Goal: Task Accomplishment & Management: Use online tool/utility

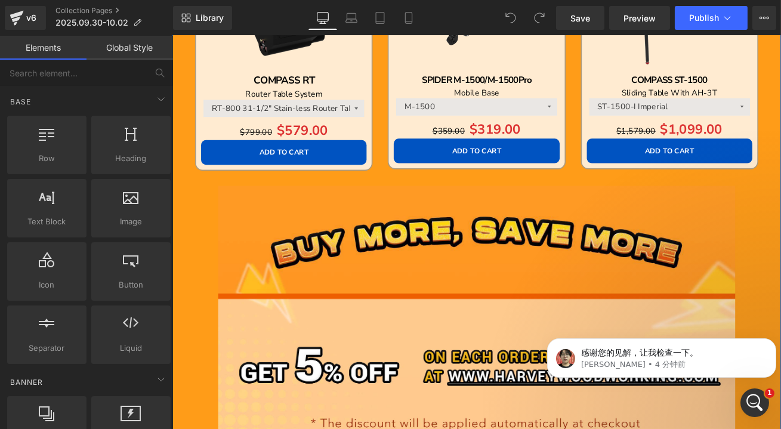
scroll to position [1843, 0]
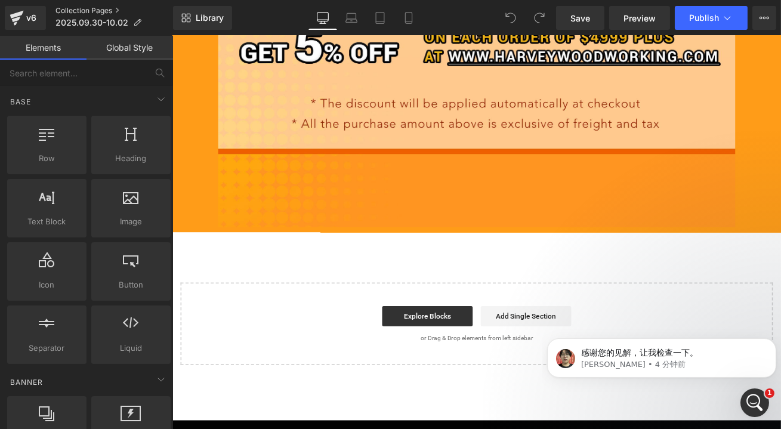
click at [86, 10] on link "Collection Pages" at bounding box center [113, 11] width 117 height 10
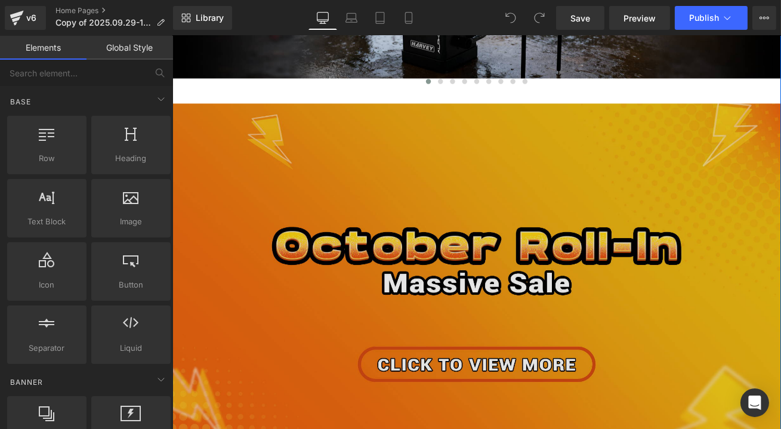
scroll to position [379, 0]
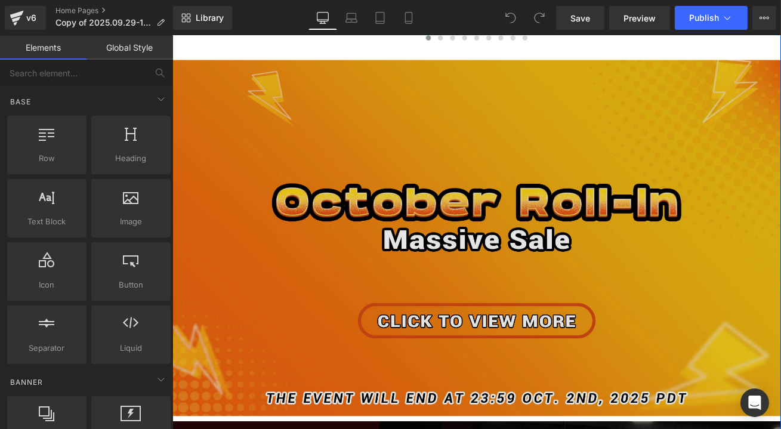
click at [497, 248] on img at bounding box center [533, 275] width 722 height 422
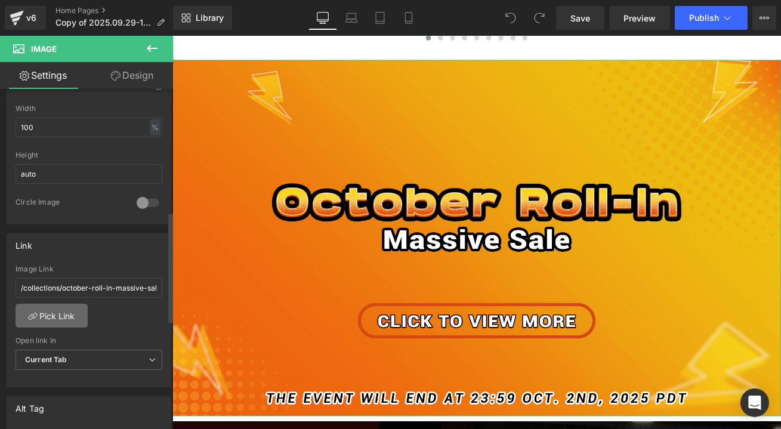
click at [60, 313] on link "Pick Link" at bounding box center [52, 316] width 72 height 24
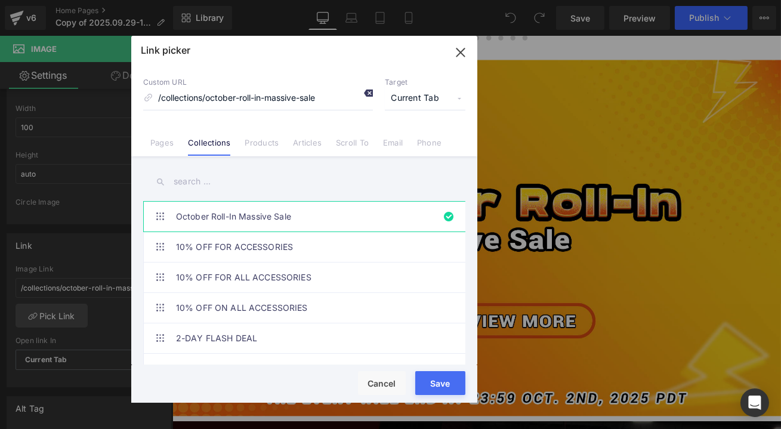
click at [365, 92] on icon at bounding box center [368, 93] width 10 height 10
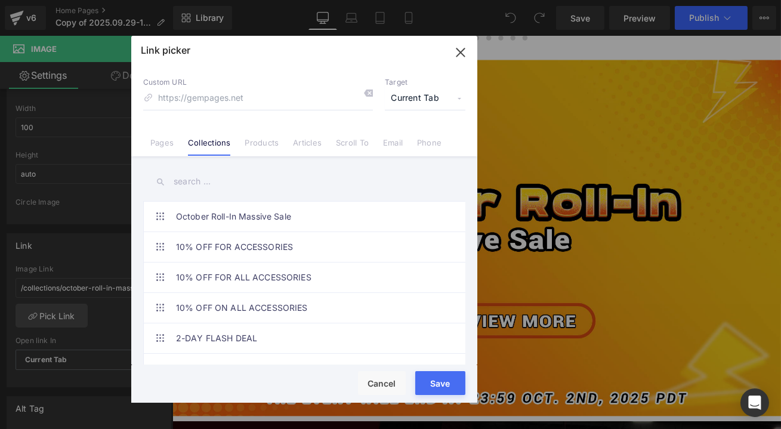
click at [193, 183] on input "text" at bounding box center [304, 181] width 322 height 27
type input "oct"
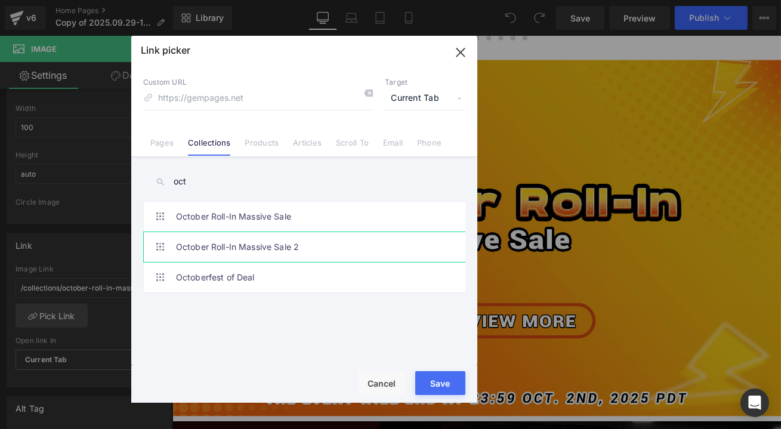
click at [200, 243] on link "October Roll-In Massive Sale 2" at bounding box center [307, 247] width 262 height 30
type input "/collections/october-roll-in-massive-sale-2"
drag, startPoint x: 444, startPoint y: 376, endPoint x: 323, endPoint y: 402, distance: 123.2
click at [444, 376] on button "Save" at bounding box center [440, 383] width 50 height 24
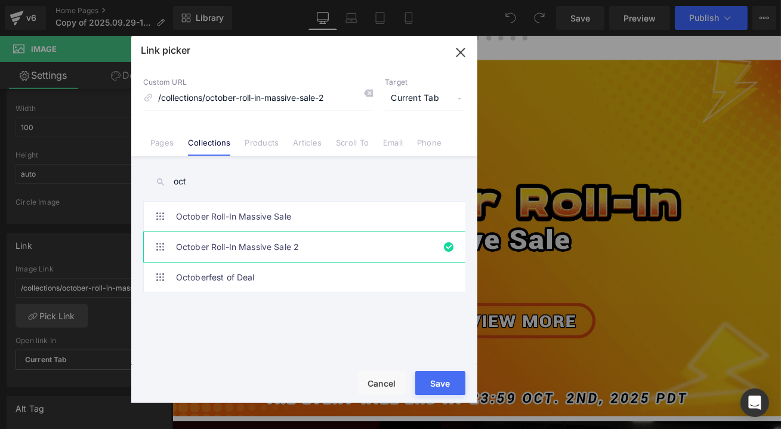
type input "/collections/october-roll-in-massive-sale-2"
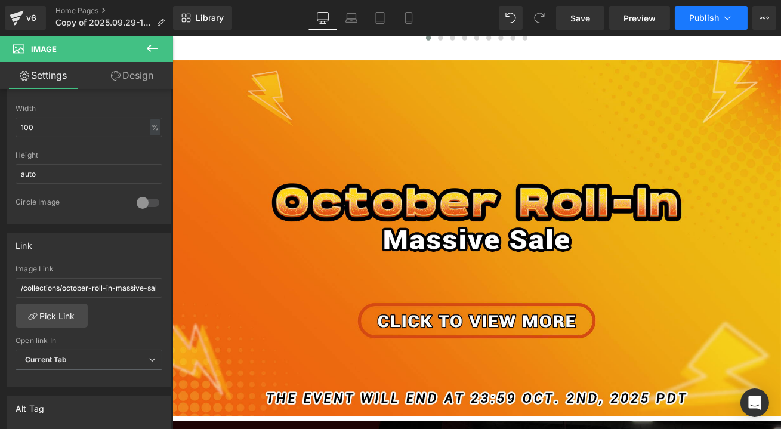
click at [706, 23] on button "Publish" at bounding box center [711, 18] width 73 height 24
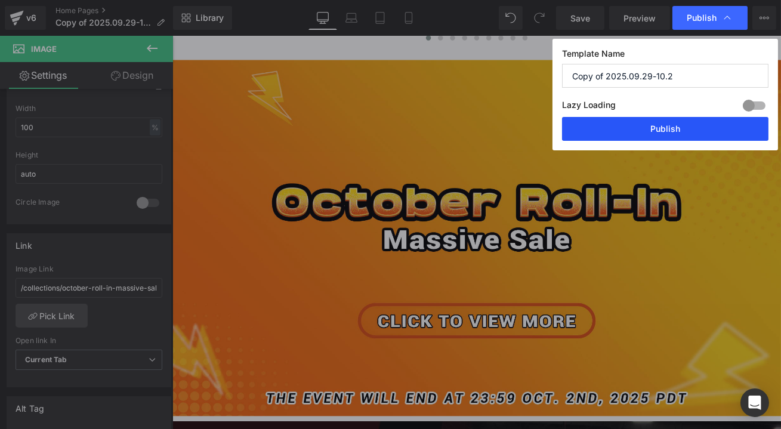
drag, startPoint x: 707, startPoint y: 123, endPoint x: 671, endPoint y: 269, distance: 150.0
click at [707, 123] on button "Publish" at bounding box center [665, 129] width 206 height 24
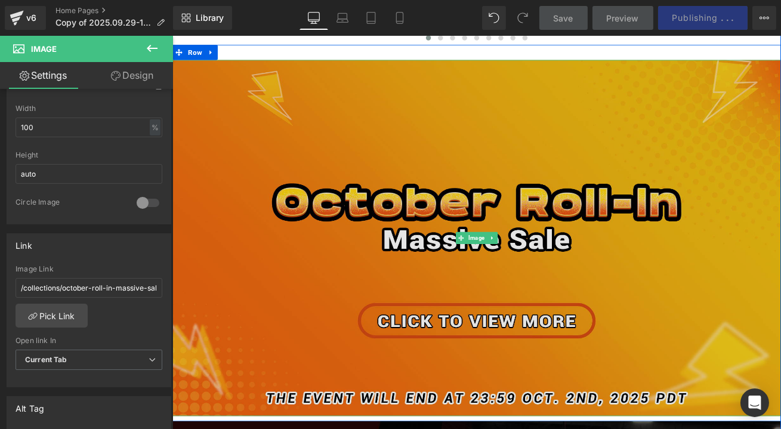
scroll to position [325, 0]
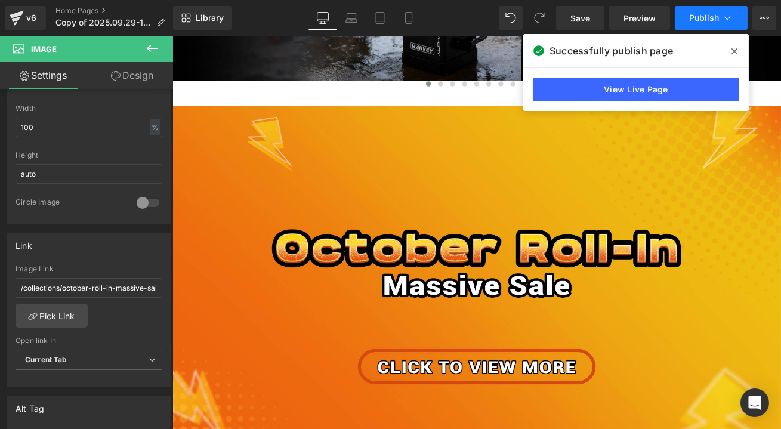
click at [716, 13] on span "Publish" at bounding box center [704, 18] width 30 height 10
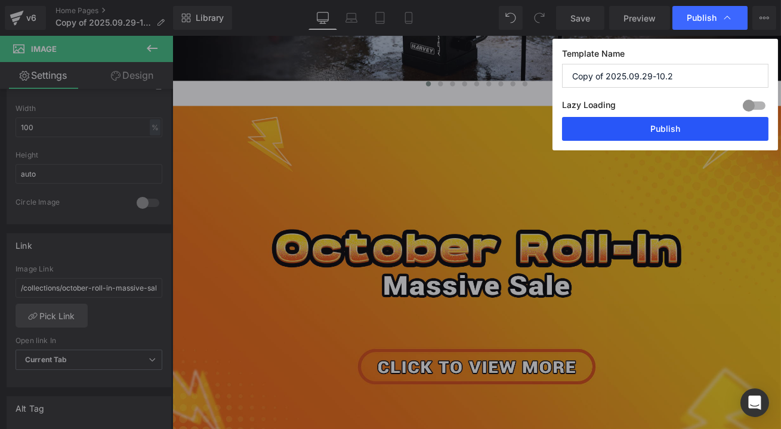
drag, startPoint x: 695, startPoint y: 131, endPoint x: 620, endPoint y: 113, distance: 77.3
click at [695, 131] on button "Publish" at bounding box center [665, 129] width 206 height 24
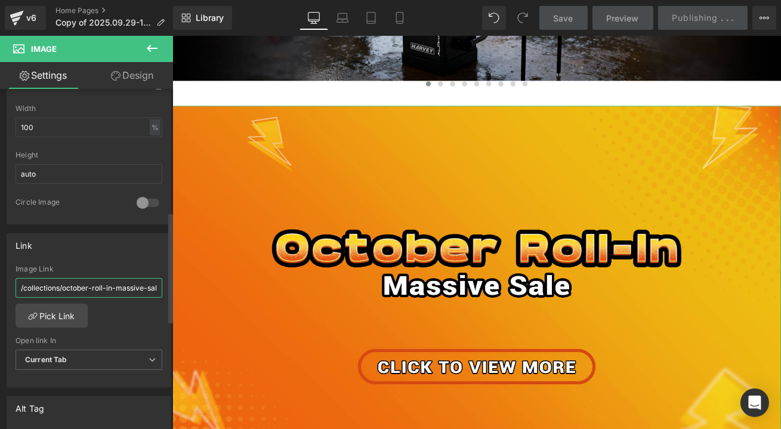
scroll to position [0, 15]
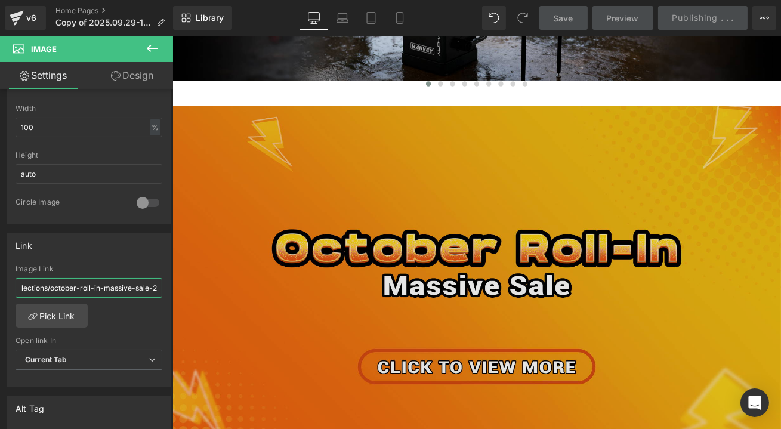
drag, startPoint x: 285, startPoint y: 324, endPoint x: 174, endPoint y: 335, distance: 112.0
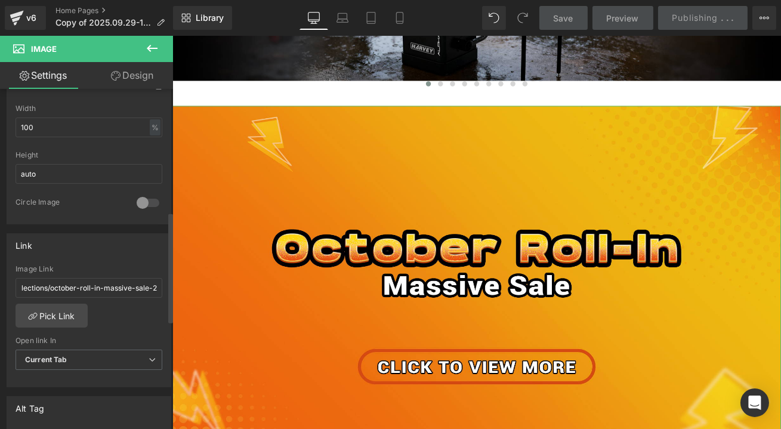
click at [104, 318] on div "/collections/october-roll-in-massive-sale-2 Image Link /collections/october-rol…" at bounding box center [88, 326] width 163 height 122
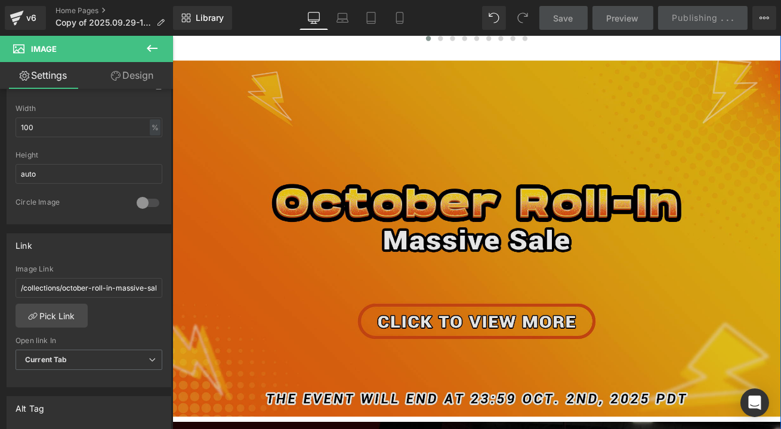
scroll to position [379, 0]
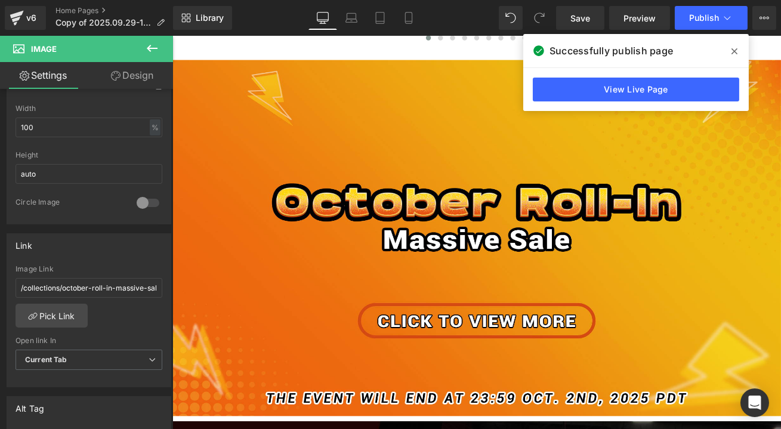
click at [729, 53] on span at bounding box center [734, 51] width 19 height 19
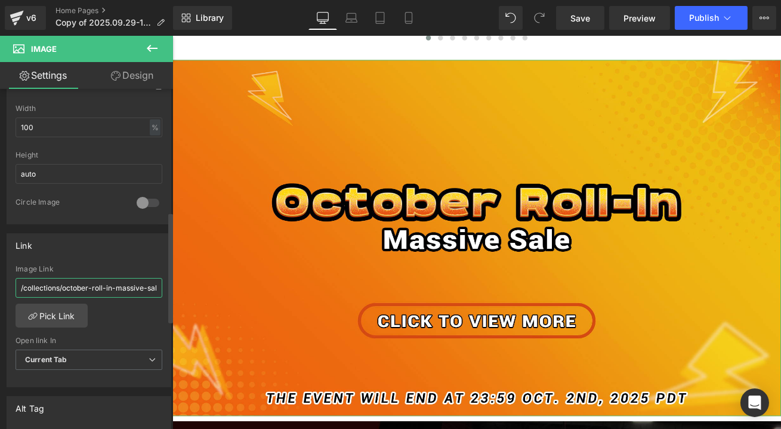
scroll to position [0, 15]
drag, startPoint x: 134, startPoint y: 287, endPoint x: 160, endPoint y: 289, distance: 26.4
click at [160, 289] on div "/collections/october-roll-in-massive-sale-2 Image Link /collections/october-rol…" at bounding box center [88, 326] width 163 height 122
click at [123, 322] on div "/collections/october-roll-in-massive-sale-2 Image Link /collections/october-rol…" at bounding box center [88, 326] width 163 height 122
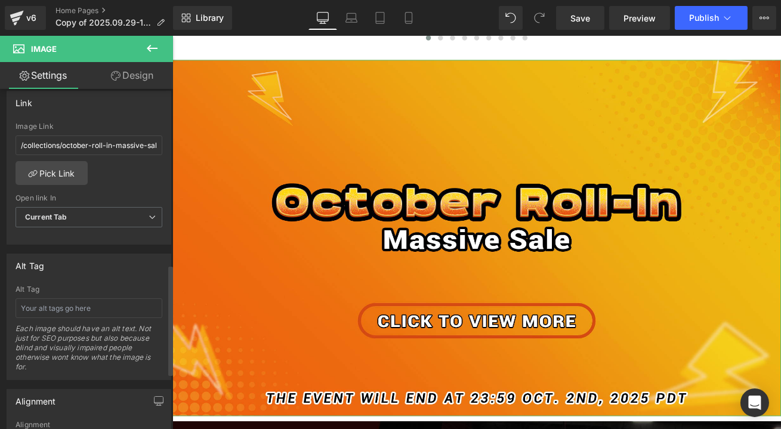
scroll to position [542, 0]
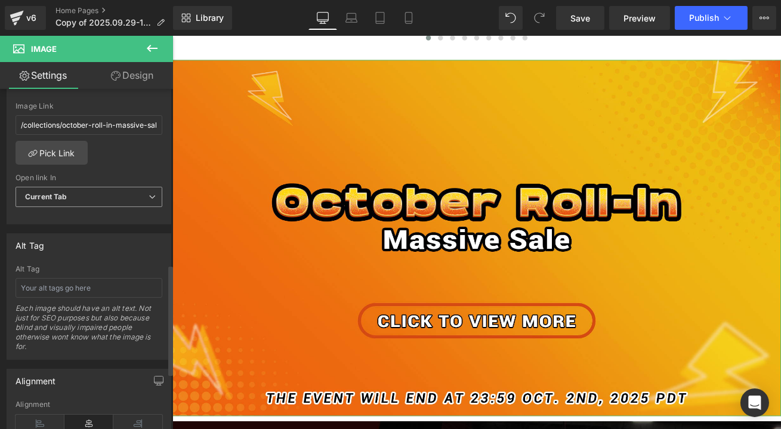
click at [92, 194] on span "Current Tab" at bounding box center [89, 197] width 147 height 21
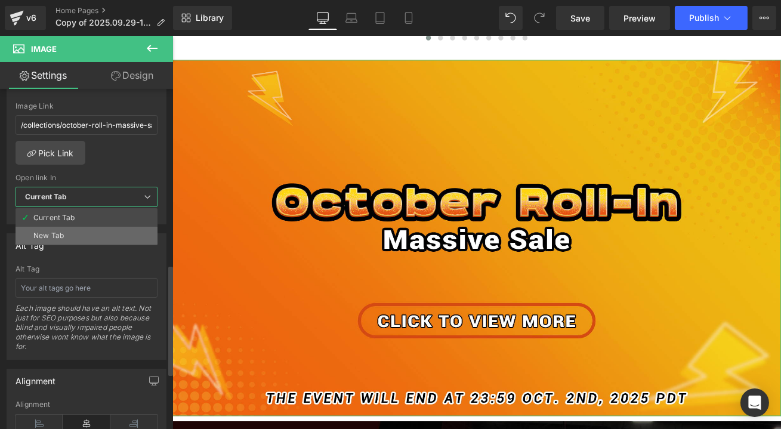
click at [73, 227] on li "New Tab" at bounding box center [87, 236] width 142 height 18
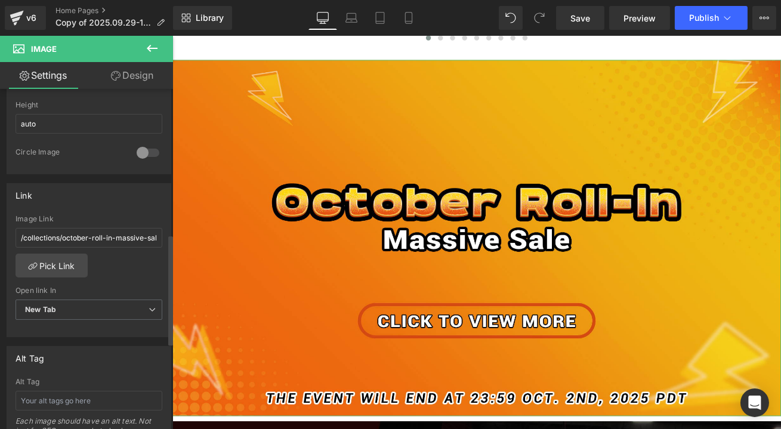
scroll to position [488, 0]
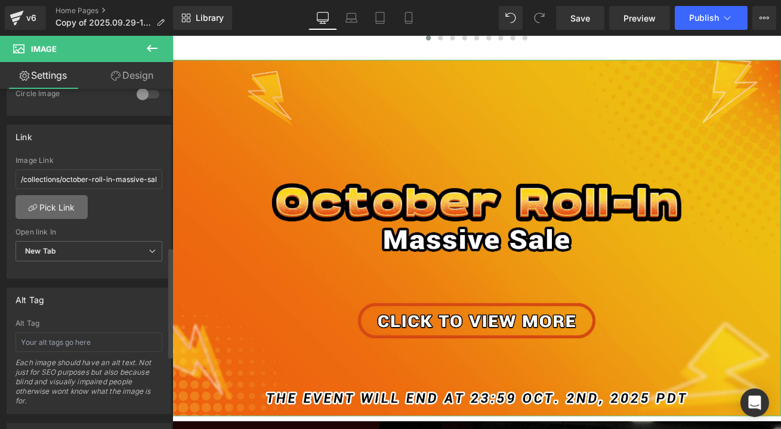
click at [63, 202] on link "Pick Link" at bounding box center [52, 207] width 72 height 24
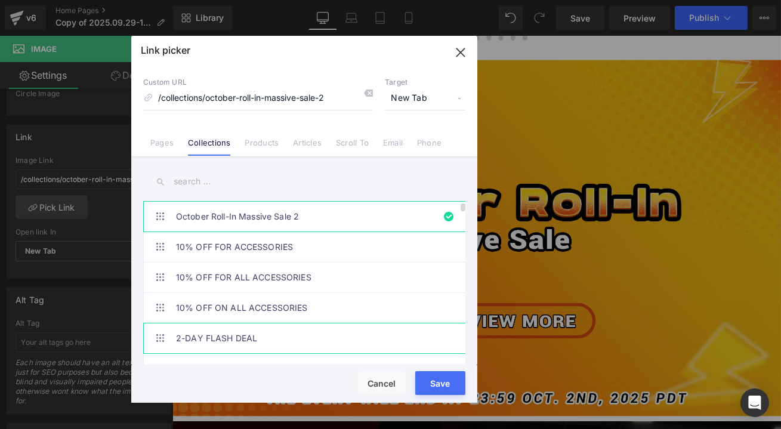
click at [255, 335] on link "2-DAY FLASH DEAL" at bounding box center [307, 338] width 262 height 30
click at [273, 212] on link "October Roll-In Massive Sale 2" at bounding box center [307, 217] width 262 height 30
type input "/collections/october-roll-in-massive-sale-2"
drag, startPoint x: 442, startPoint y: 386, endPoint x: 321, endPoint y: 412, distance: 123.9
click at [441, 386] on button "Save" at bounding box center [440, 383] width 50 height 24
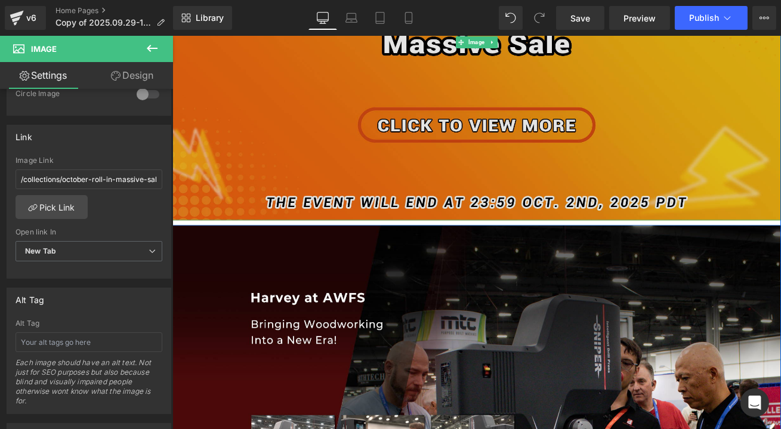
scroll to position [650, 0]
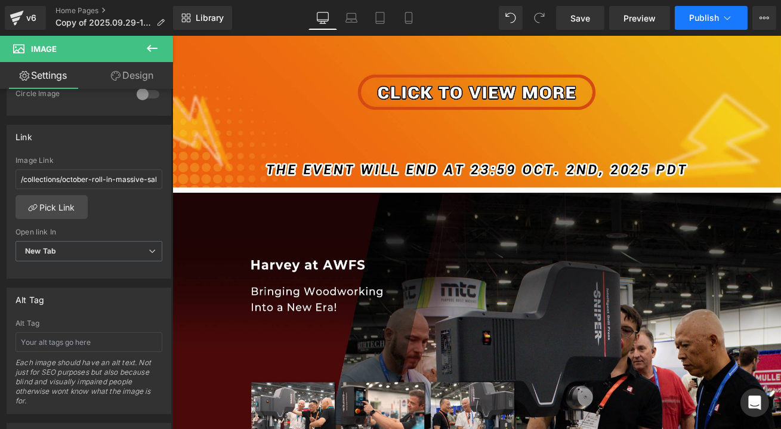
click at [707, 14] on span "Publish" at bounding box center [704, 18] width 30 height 10
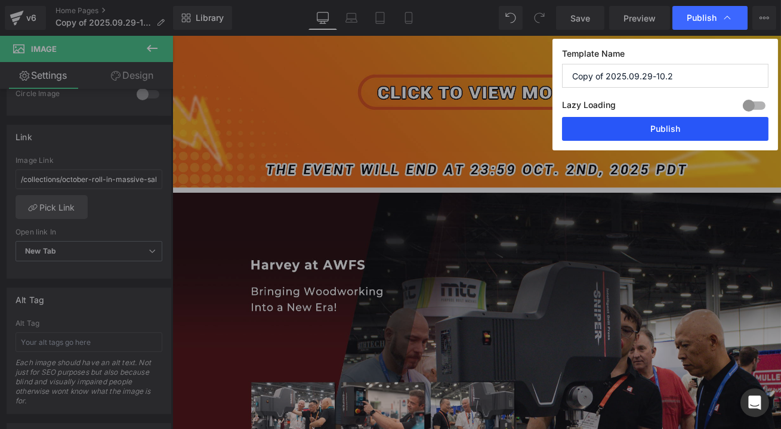
click at [695, 129] on button "Publish" at bounding box center [665, 129] width 206 height 24
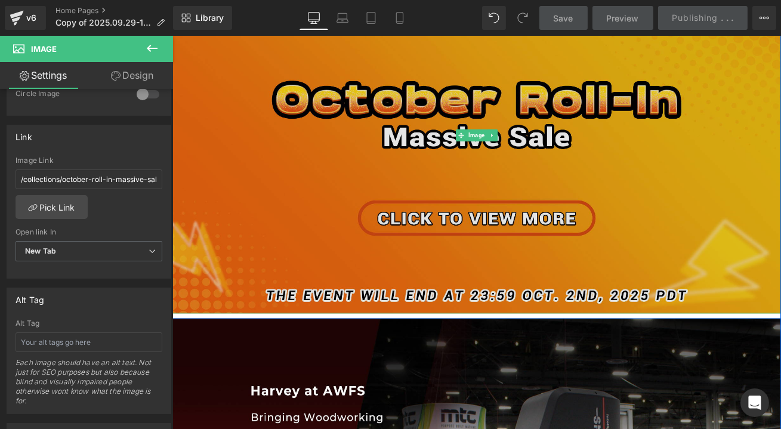
scroll to position [379, 0]
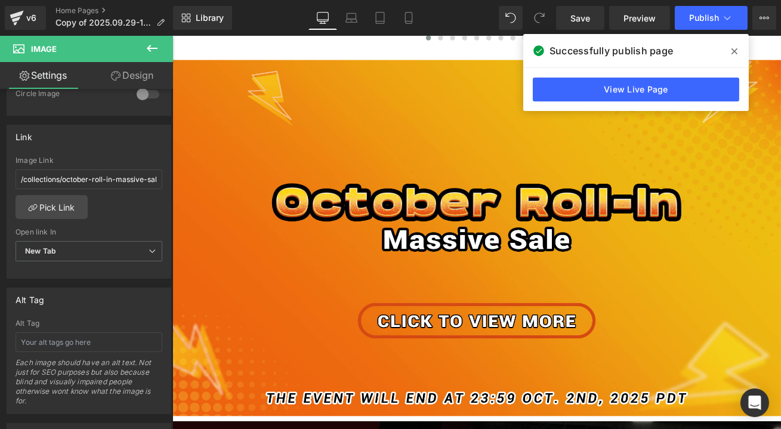
click at [739, 51] on span at bounding box center [734, 51] width 19 height 19
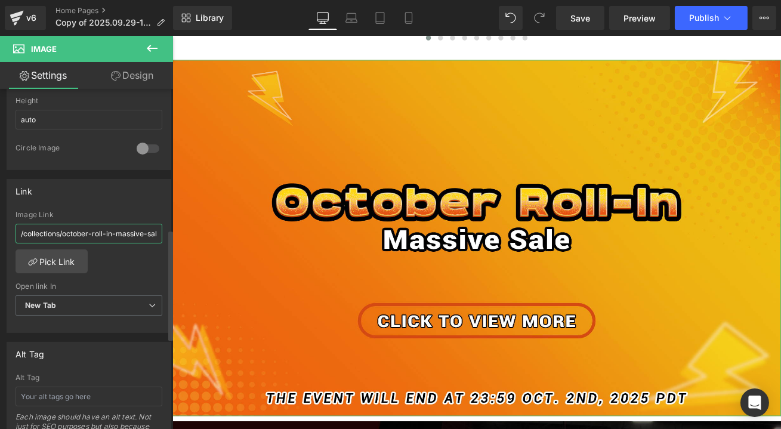
scroll to position [0, 15]
drag, startPoint x: 135, startPoint y: 235, endPoint x: 169, endPoint y: 236, distance: 34.0
click at [169, 236] on div "Image https://ucarecdn.com/b4918c3c-cccf-44b4-b412-8febc91ebfd1/-/format/auto/-…" at bounding box center [86, 261] width 173 height 345
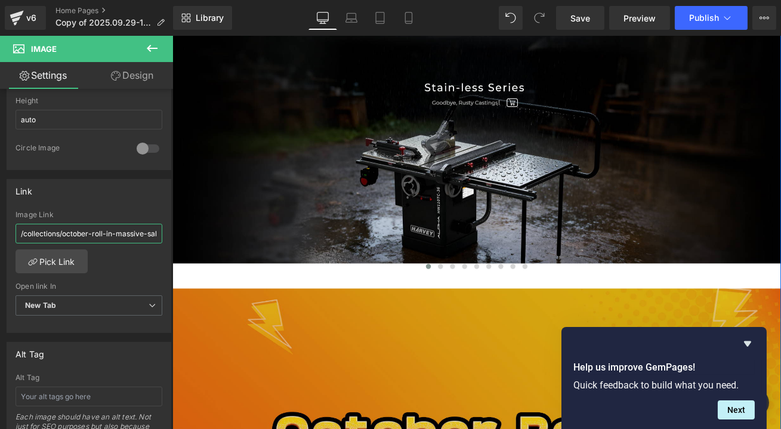
scroll to position [0, 0]
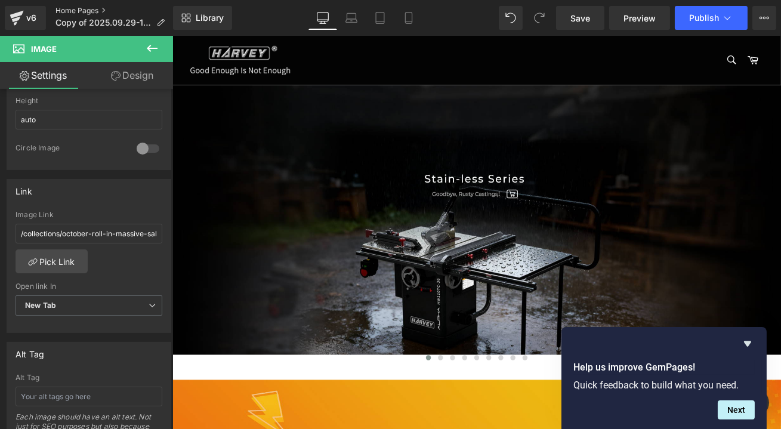
click at [76, 6] on link "Home Pages" at bounding box center [114, 11] width 119 height 10
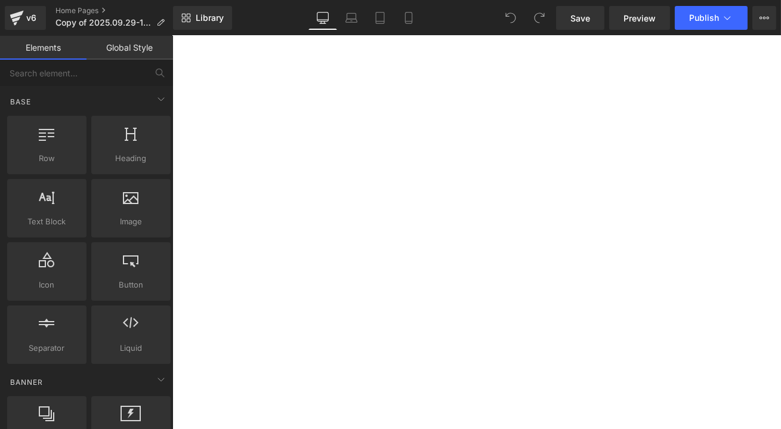
scroll to position [596, 0]
click at [714, 21] on span "Publish" at bounding box center [704, 18] width 30 height 10
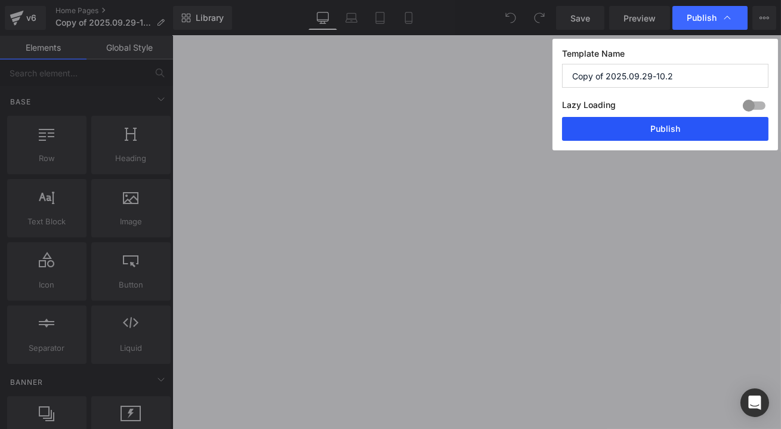
drag, startPoint x: 696, startPoint y: 130, endPoint x: 676, endPoint y: 132, distance: 19.8
click at [696, 130] on button "Publish" at bounding box center [665, 129] width 206 height 24
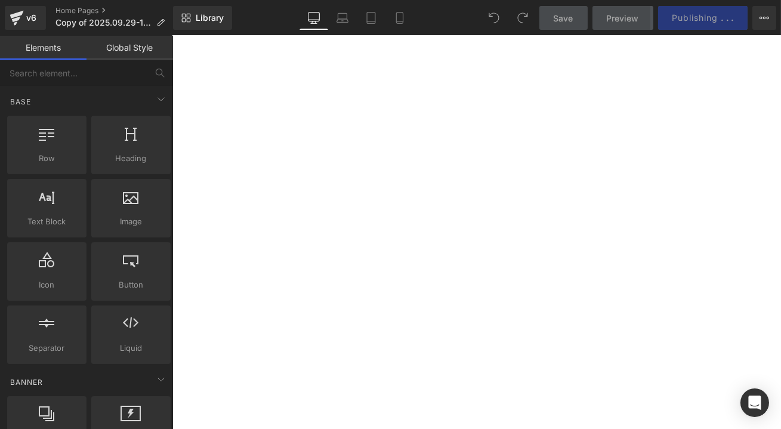
scroll to position [542, 0]
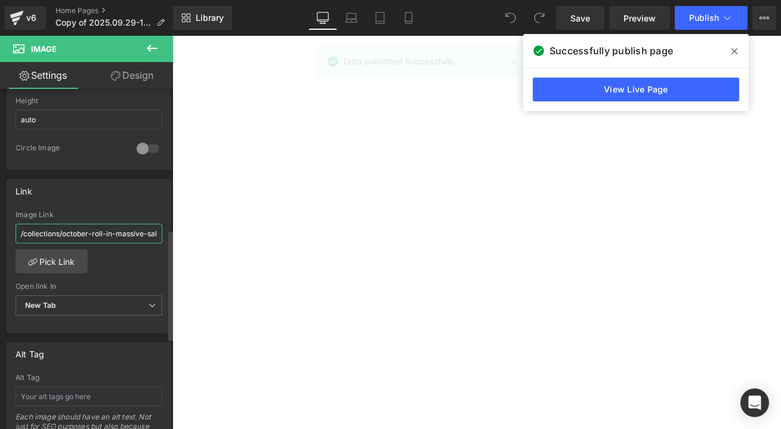
scroll to position [0, 15]
drag, startPoint x: 111, startPoint y: 228, endPoint x: 158, endPoint y: 229, distance: 47.1
click at [158, 229] on div "/collections/october-roll-in-massive-sale-2 Image Link /collections/october-rol…" at bounding box center [88, 272] width 163 height 122
click at [732, 49] on icon at bounding box center [734, 51] width 6 height 6
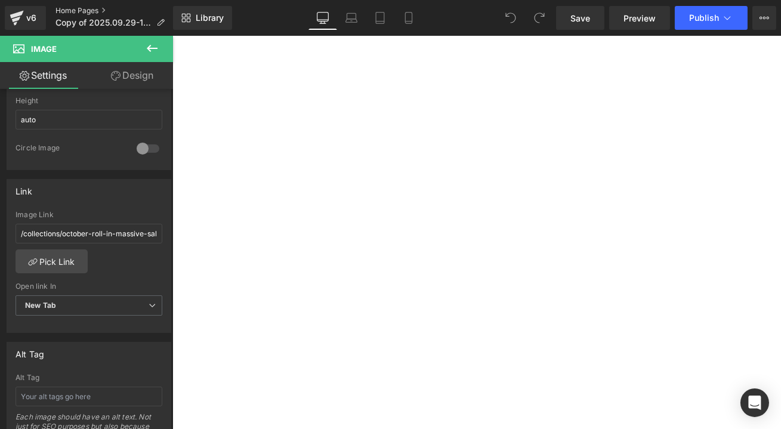
click at [96, 8] on link "Home Pages" at bounding box center [114, 11] width 119 height 10
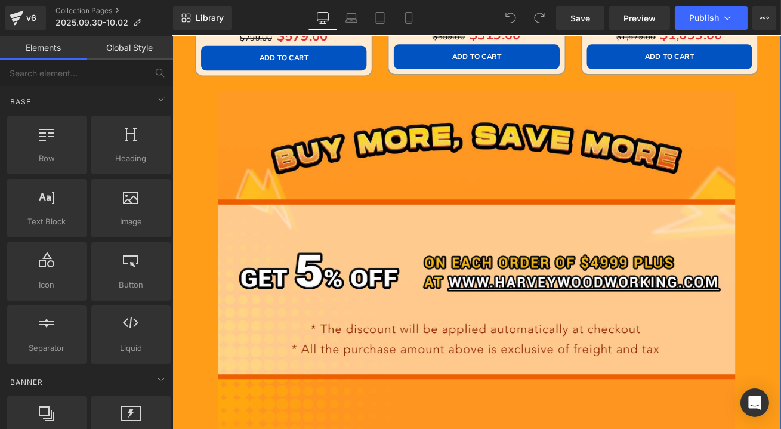
scroll to position [1735, 0]
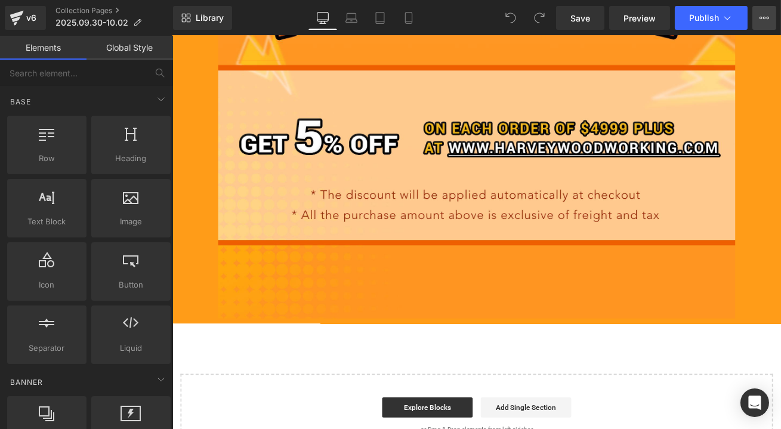
click at [763, 15] on icon at bounding box center [764, 18] width 10 height 10
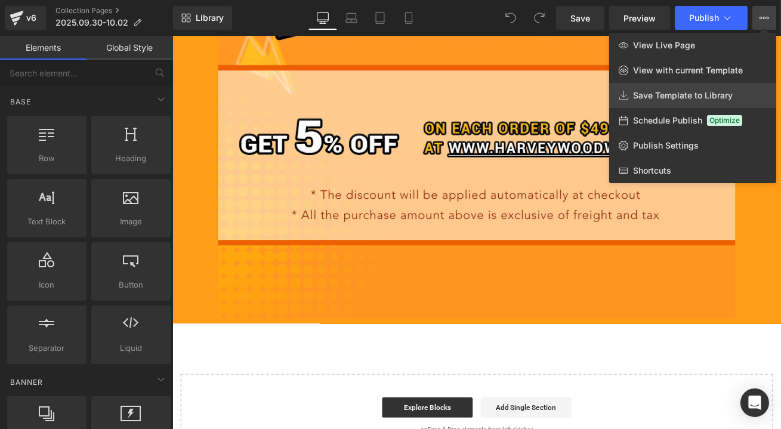
drag, startPoint x: 677, startPoint y: 95, endPoint x: 580, endPoint y: 92, distance: 96.7
click at [677, 95] on span "Save Template to Library" at bounding box center [683, 95] width 100 height 11
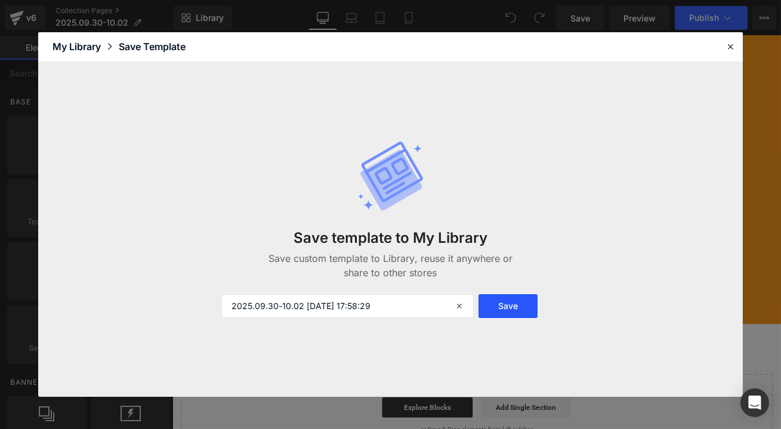
click at [517, 306] on button "Save" at bounding box center [507, 306] width 58 height 24
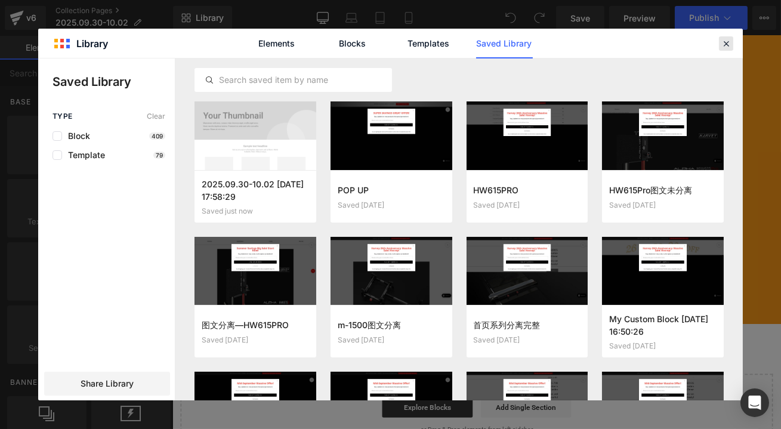
drag, startPoint x: 732, startPoint y: 39, endPoint x: 625, endPoint y: 47, distance: 107.6
click at [732, 39] on div at bounding box center [726, 43] width 14 height 14
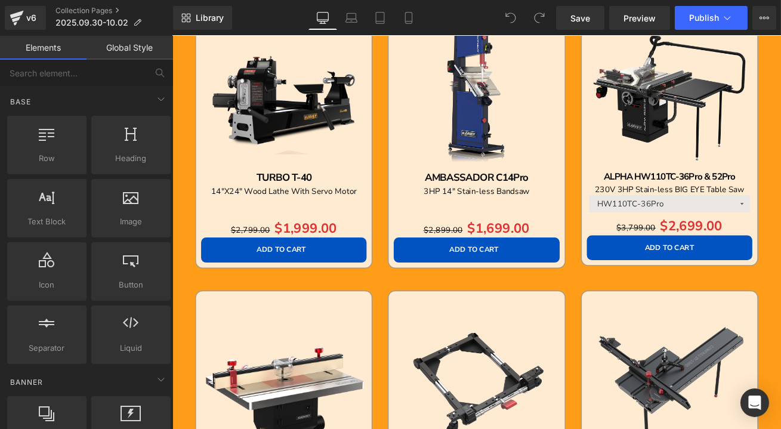
scroll to position [921, 0]
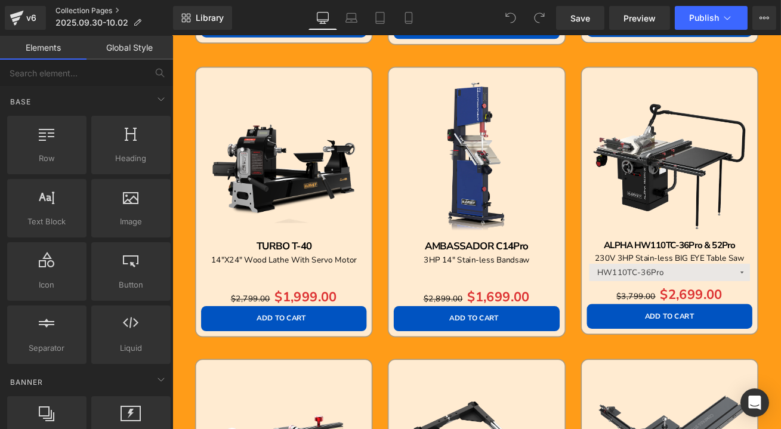
click at [72, 10] on link "Collection Pages" at bounding box center [113, 11] width 117 height 10
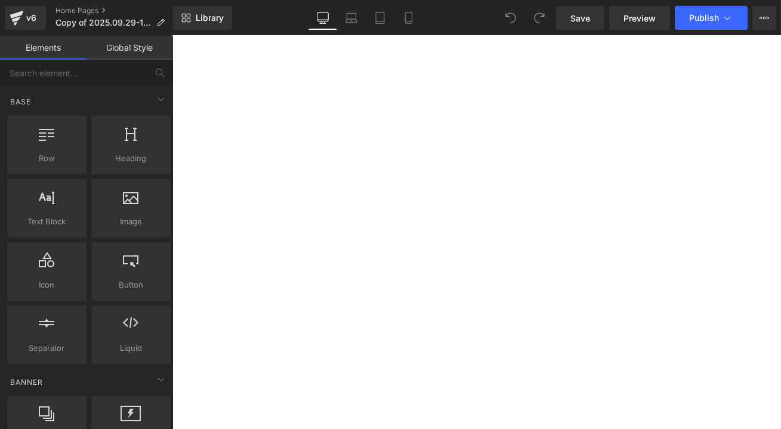
scroll to position [488, 0]
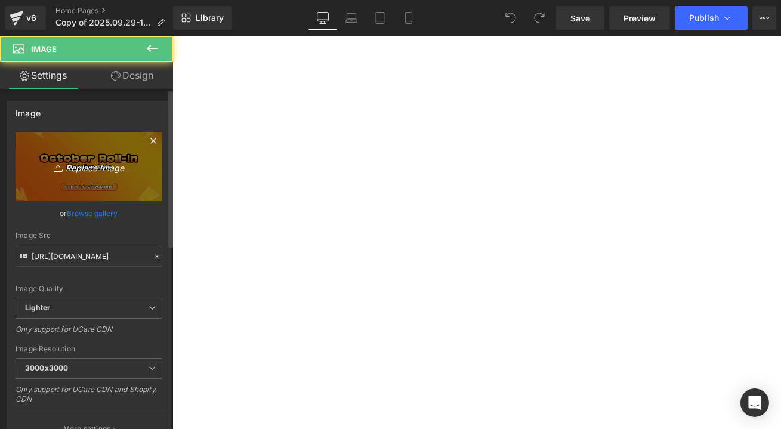
click at [64, 163] on icon "Replace Image" at bounding box center [88, 166] width 95 height 15
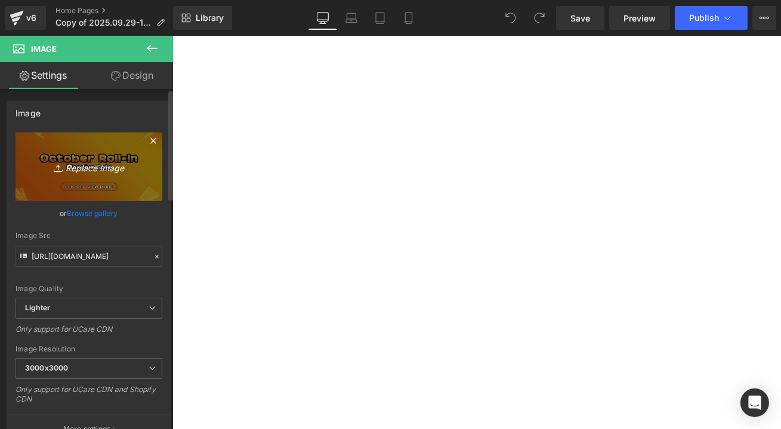
type input "C:\fakepath\c5f77a49-7926-4926-aea5-cafa711fd620.png"
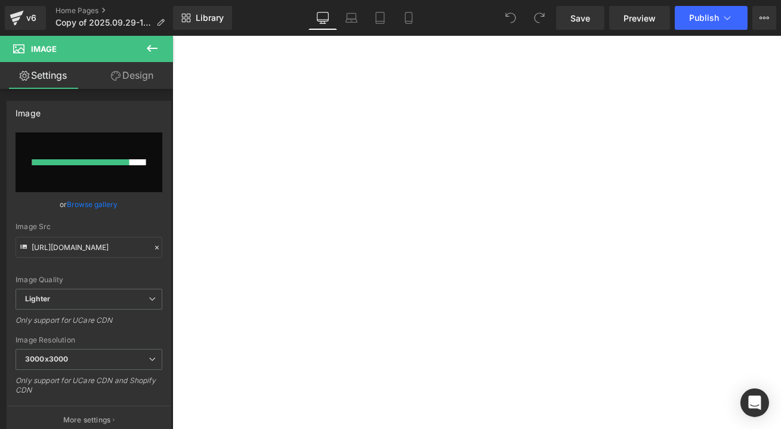
scroll to position [596, 0]
type input "[URL][DOMAIN_NAME]"
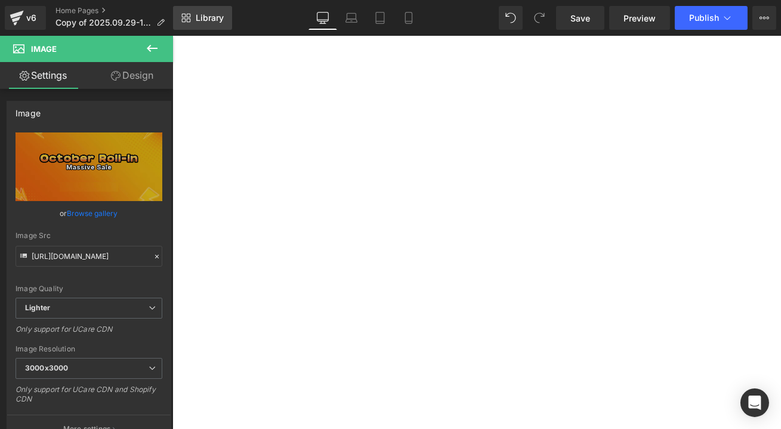
click at [209, 20] on span "Library" at bounding box center [210, 18] width 28 height 11
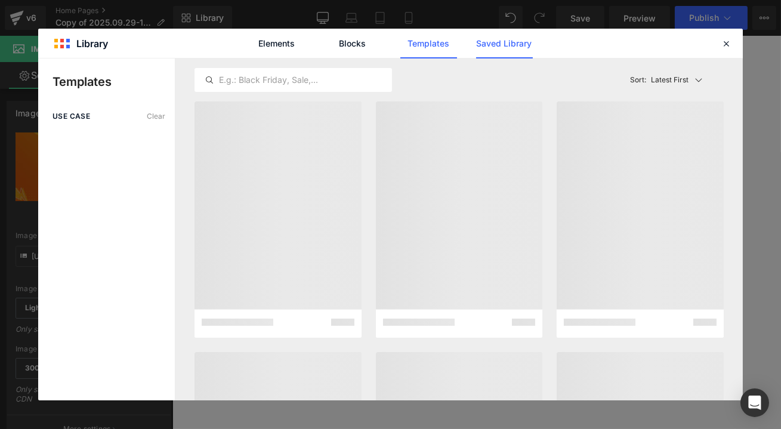
click at [528, 42] on link "Saved Library" at bounding box center [504, 44] width 57 height 30
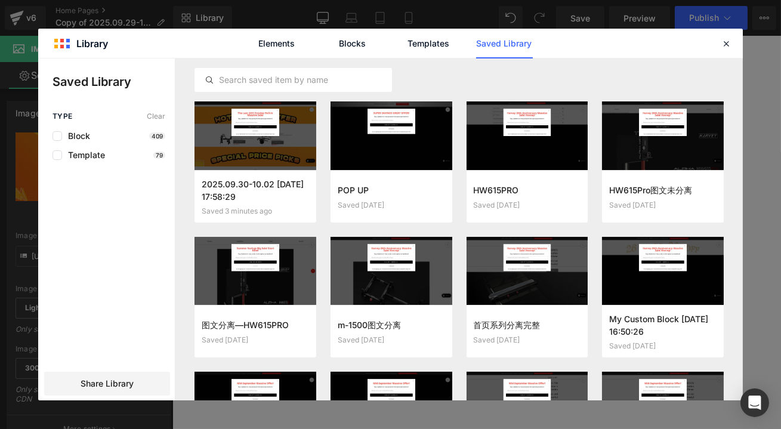
click at [502, 42] on link "Saved Library" at bounding box center [504, 44] width 57 height 30
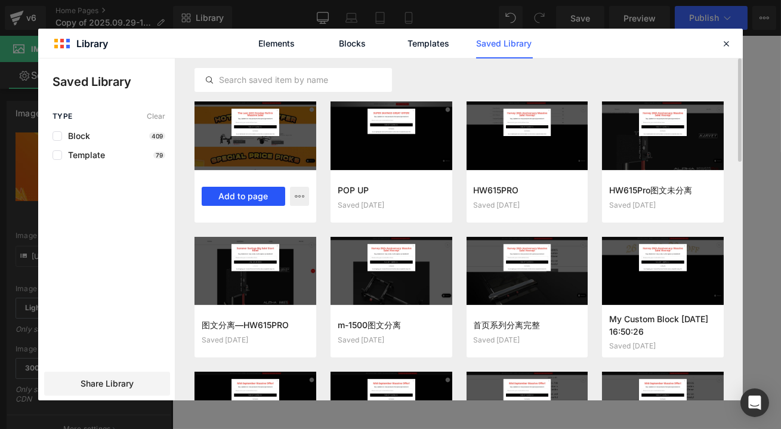
click at [245, 195] on button "Add to page" at bounding box center [244, 196] width 84 height 19
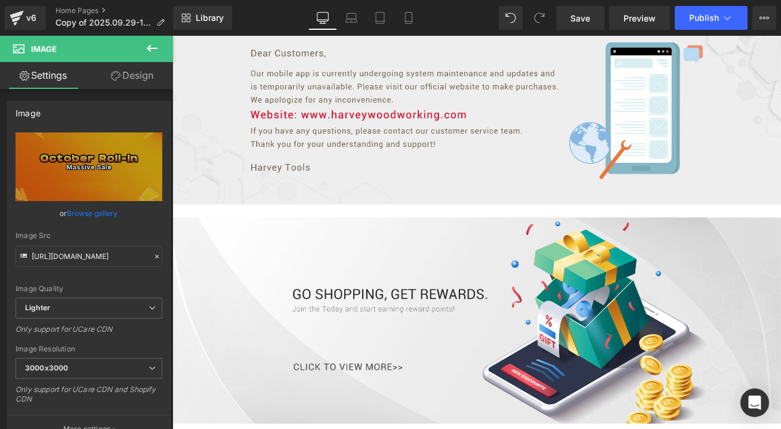
scroll to position [3993, 0]
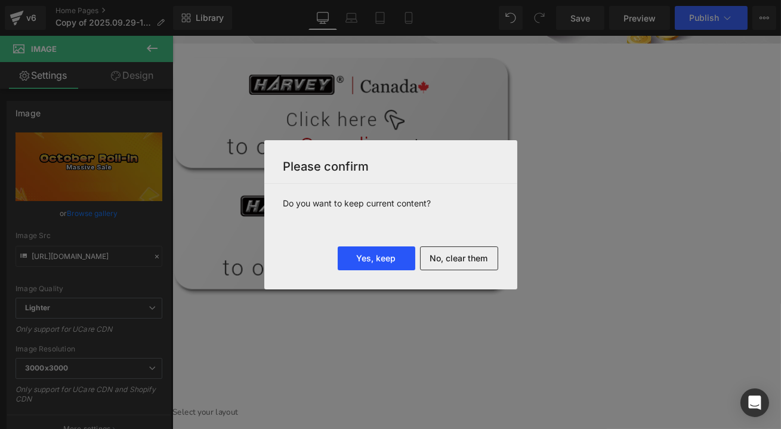
click at [364, 255] on button "Yes, keep" at bounding box center [377, 258] width 78 height 24
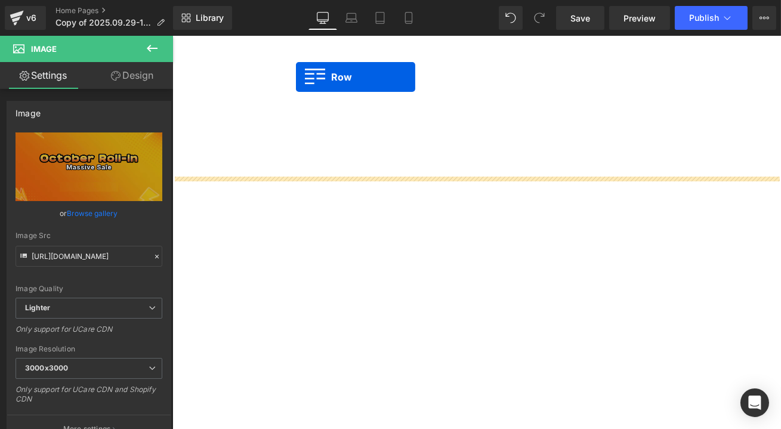
scroll to position [604, 0]
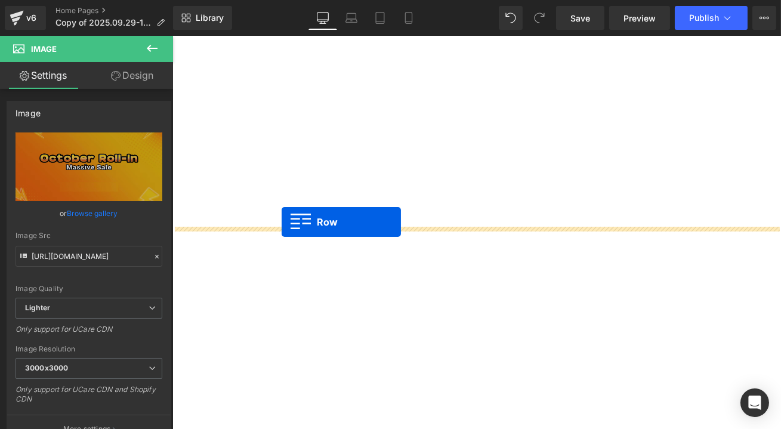
drag, startPoint x: 196, startPoint y: 284, endPoint x: 301, endPoint y: 256, distance: 108.7
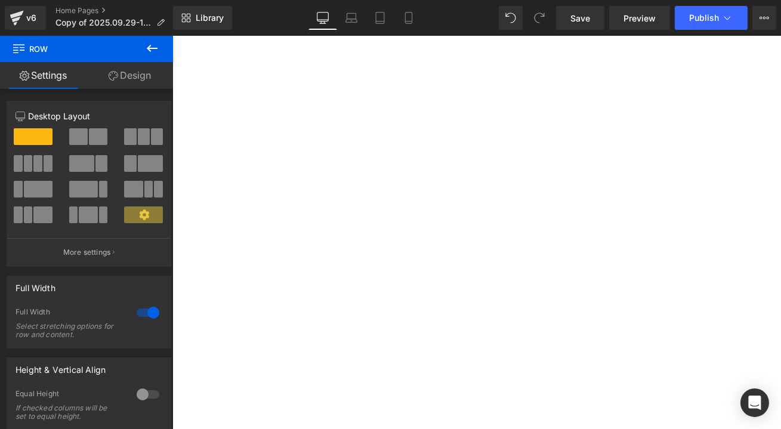
scroll to position [441, 0]
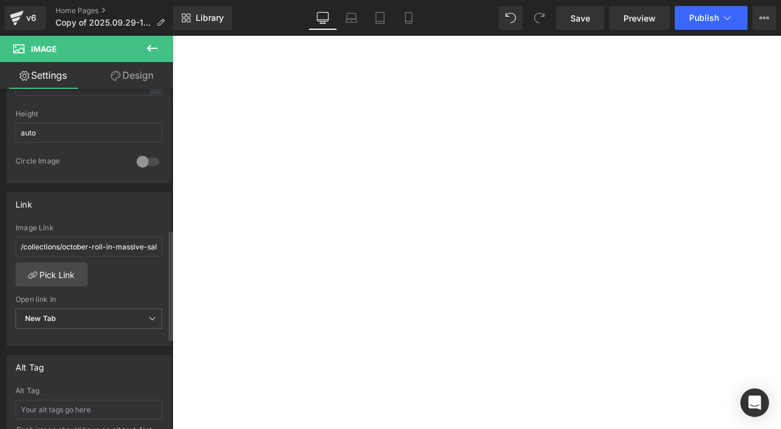
scroll to position [434, 0]
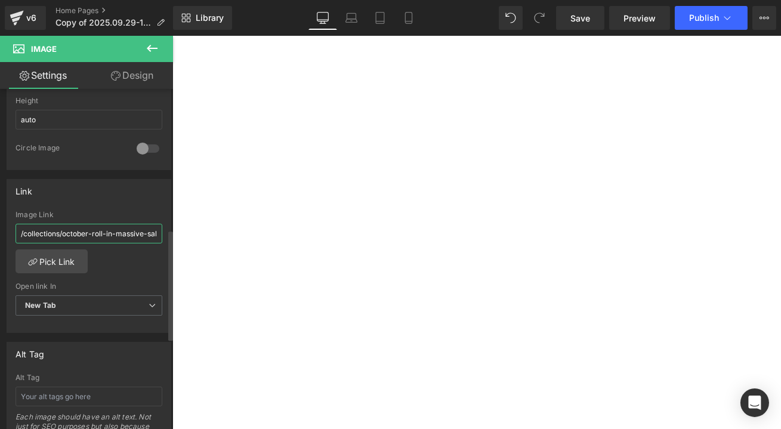
click at [46, 224] on input "/collections/october-roll-in-massive-sale-2" at bounding box center [89, 234] width 147 height 20
drag, startPoint x: 190, startPoint y: 268, endPoint x: 363, endPoint y: 292, distance: 173.9
click at [122, 262] on div "/collections/october-roll-in-massive-sale-2 Image Link Pick Link Current Tab Ne…" at bounding box center [88, 272] width 163 height 122
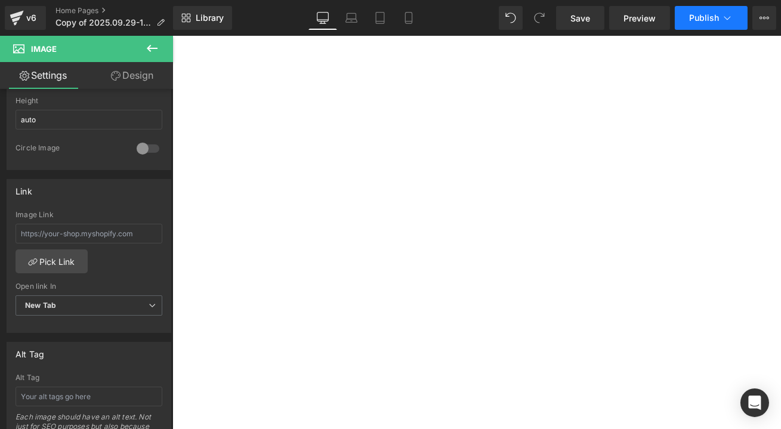
click at [718, 17] on span "Publish" at bounding box center [704, 18] width 30 height 10
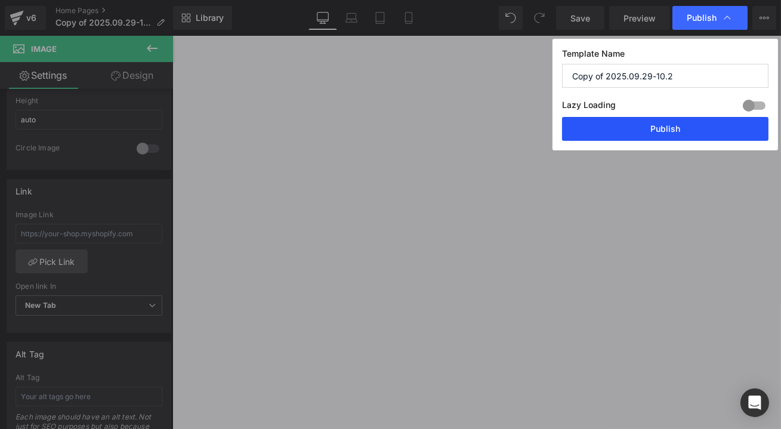
click at [685, 132] on button "Publish" at bounding box center [665, 129] width 206 height 24
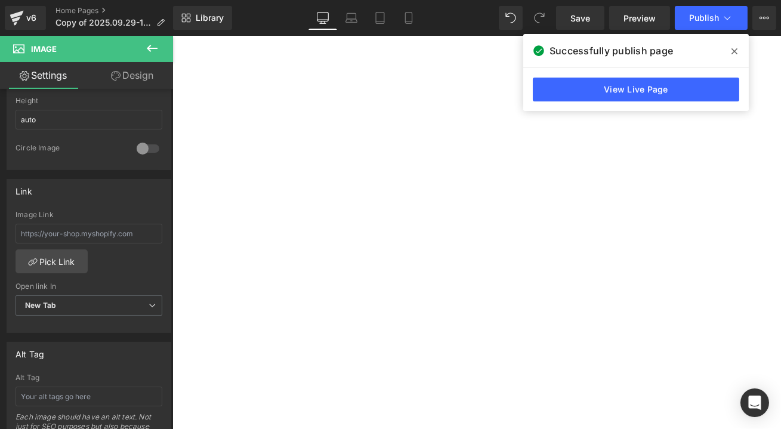
scroll to position [495, 0]
click at [734, 51] on icon at bounding box center [734, 51] width 6 height 6
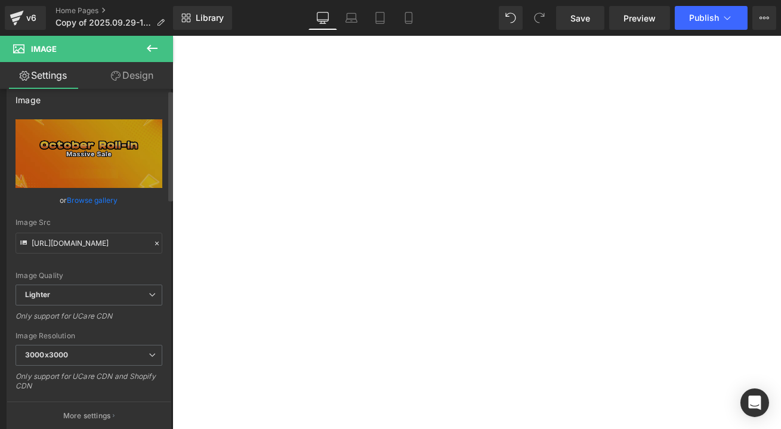
scroll to position [0, 0]
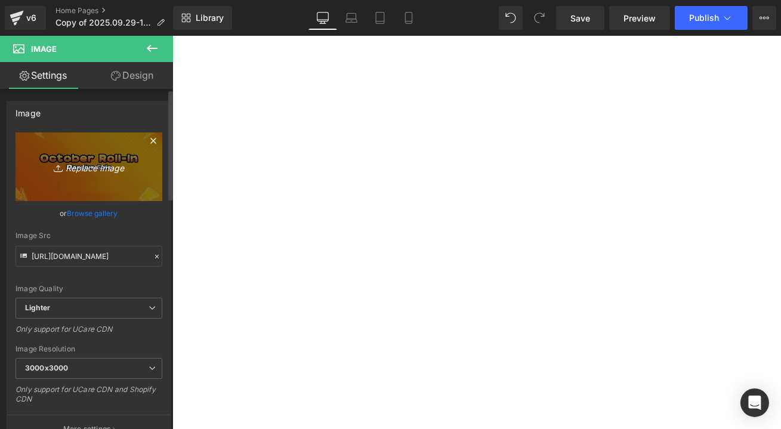
click at [83, 162] on icon "Replace Image" at bounding box center [88, 166] width 95 height 15
type input "C:\fakepath\c5f77a49-7926-4926-aea5-cafa711fd620.png"
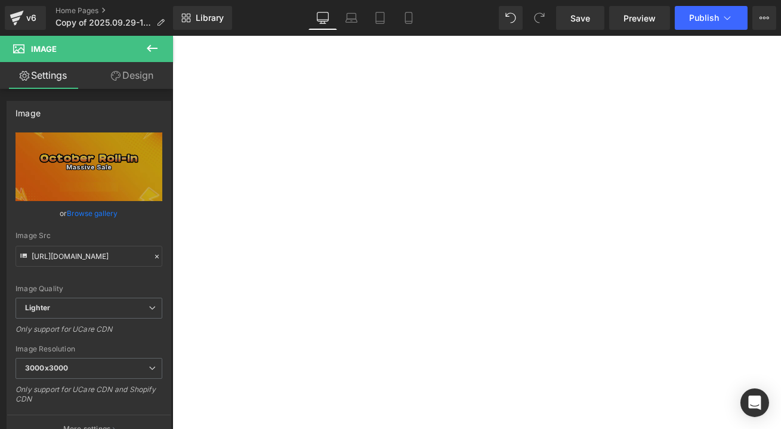
scroll to position [7, 0]
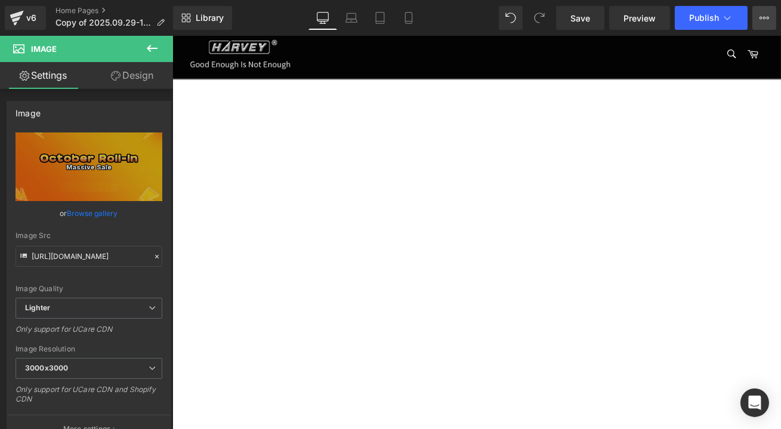
click at [759, 16] on icon at bounding box center [764, 18] width 10 height 10
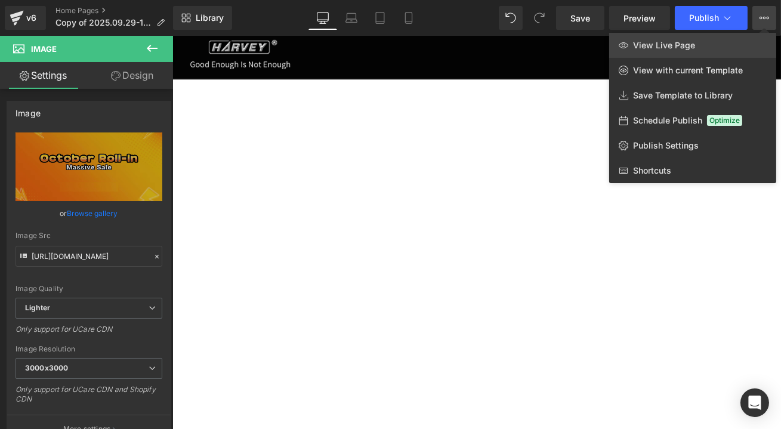
click at [663, 45] on span "View Live Page" at bounding box center [664, 45] width 62 height 11
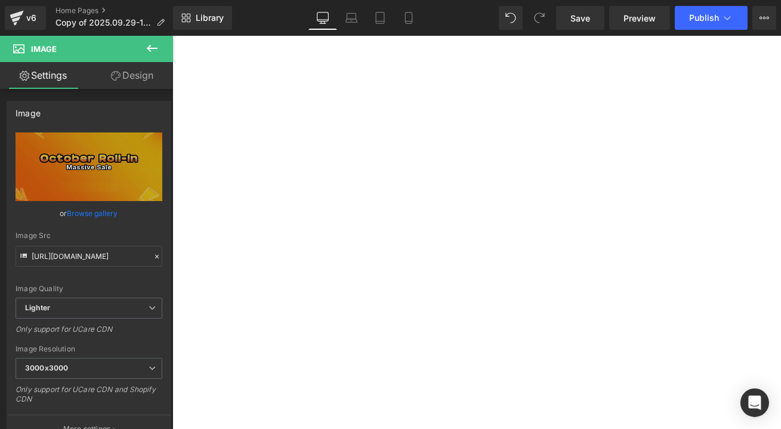
scroll to position [658, 0]
click at [152, 51] on icon at bounding box center [152, 48] width 14 height 14
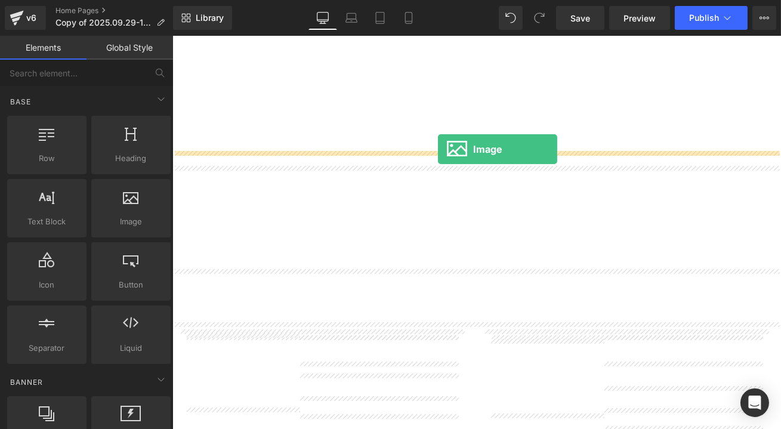
drag, startPoint x: 294, startPoint y: 243, endPoint x: 485, endPoint y: 169, distance: 205.2
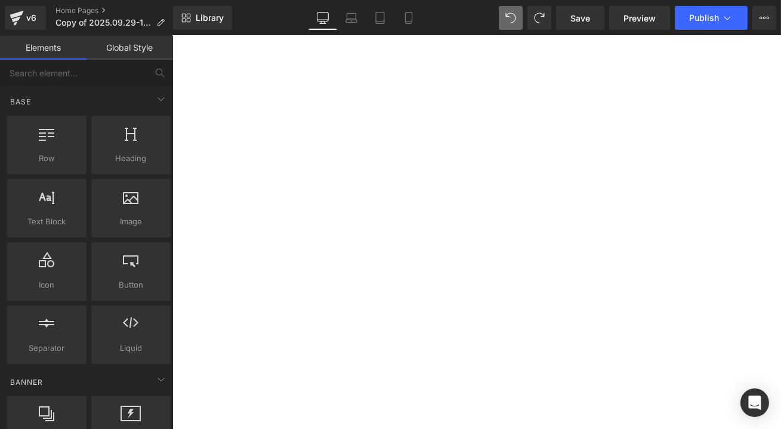
scroll to position [549, 0]
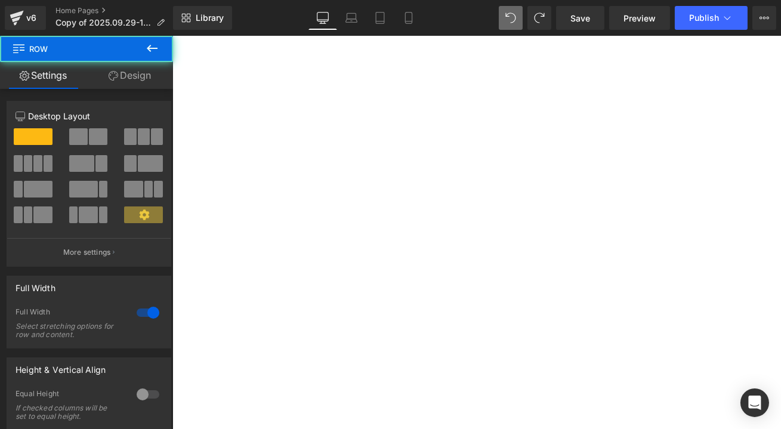
drag, startPoint x: 497, startPoint y: 280, endPoint x: 497, endPoint y: 304, distance: 23.3
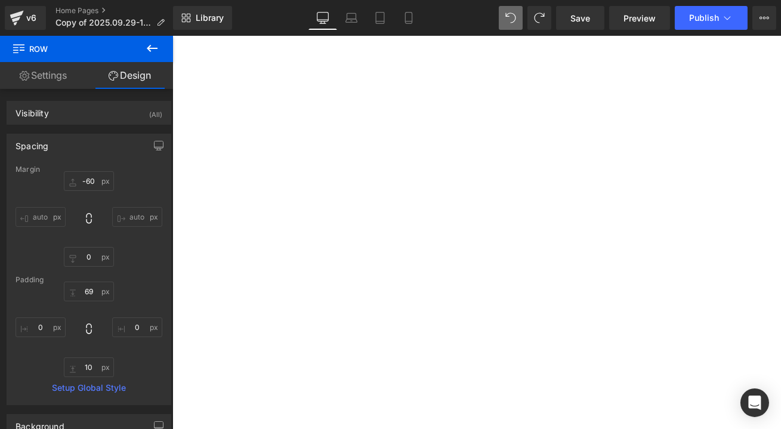
drag, startPoint x: 537, startPoint y: 283, endPoint x: 536, endPoint y: 308, distance: 25.1
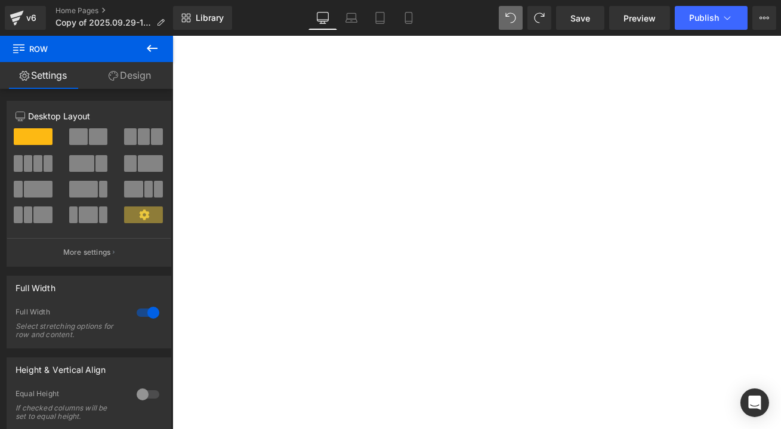
drag, startPoint x: 394, startPoint y: 282, endPoint x: 395, endPoint y: 203, distance: 79.3
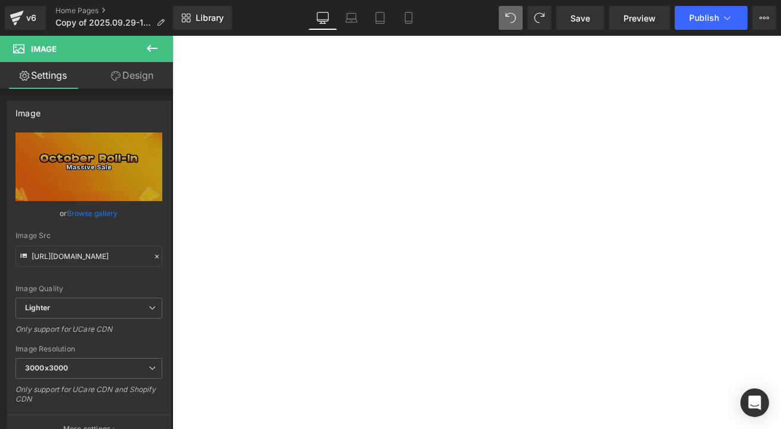
scroll to position [495, 0]
click at [156, 40] on button at bounding box center [152, 49] width 42 height 26
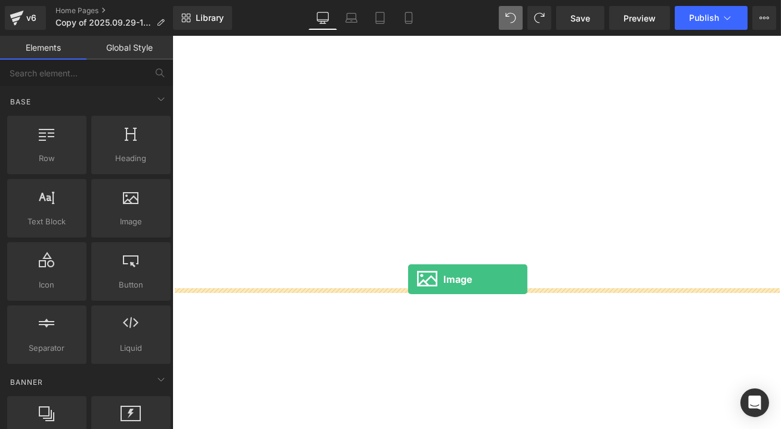
drag, startPoint x: 304, startPoint y: 249, endPoint x: 451, endPoint y: 324, distance: 166.2
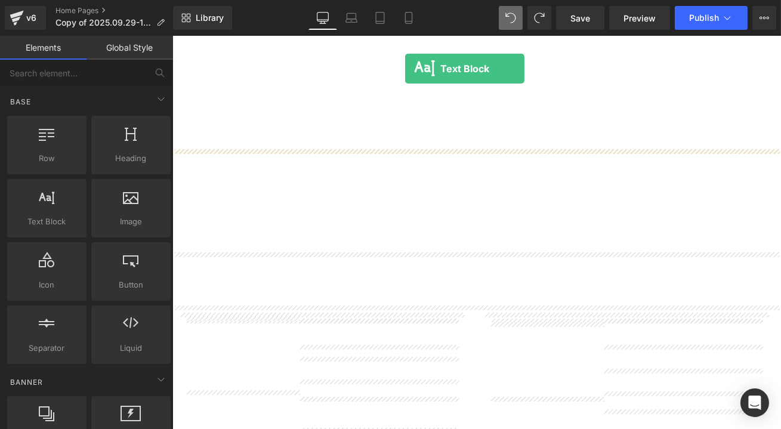
scroll to position [636, 0]
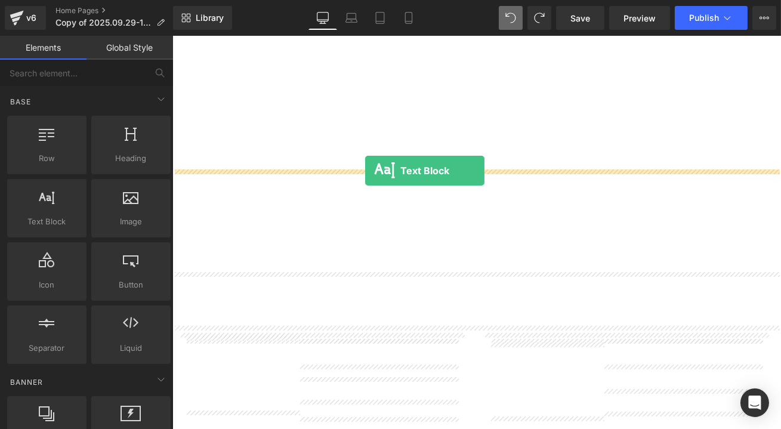
drag, startPoint x: 231, startPoint y: 248, endPoint x: 400, endPoint y: 196, distance: 176.4
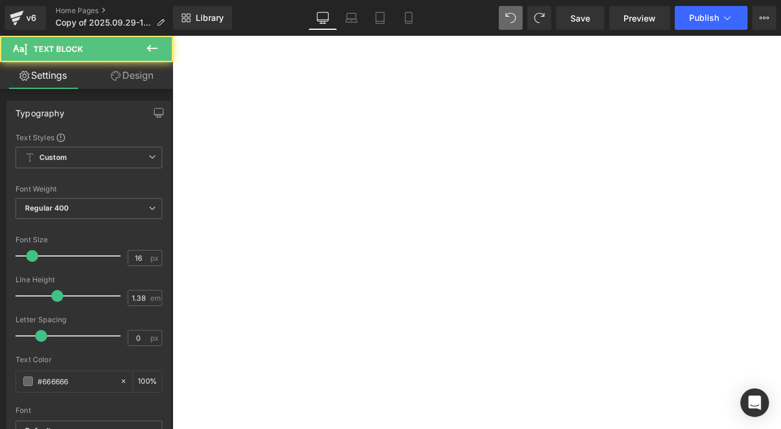
scroll to position [474, 0]
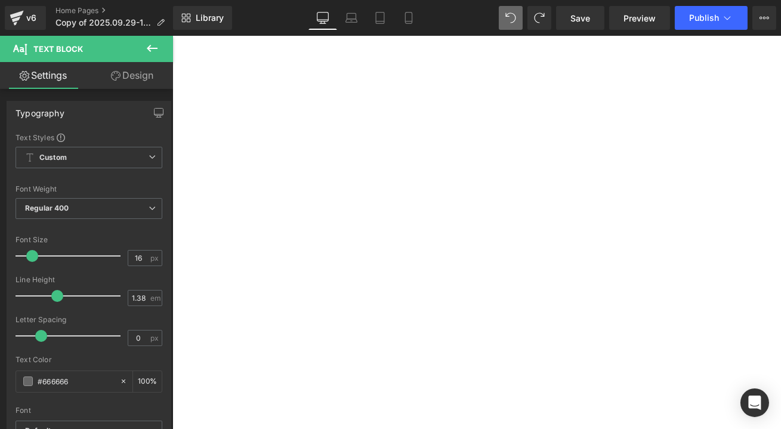
click at [172, 36] on icon at bounding box center [172, 36] width 0 height 0
click at [172, 36] on link at bounding box center [172, 36] width 0 height 0
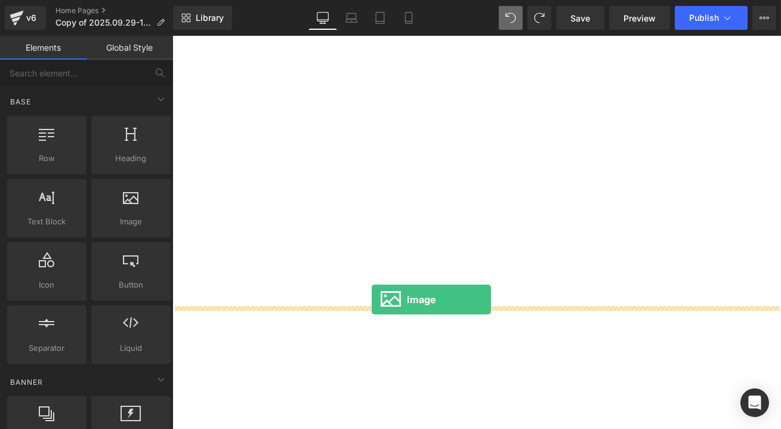
drag, startPoint x: 296, startPoint y: 239, endPoint x: 408, endPoint y: 348, distance: 156.9
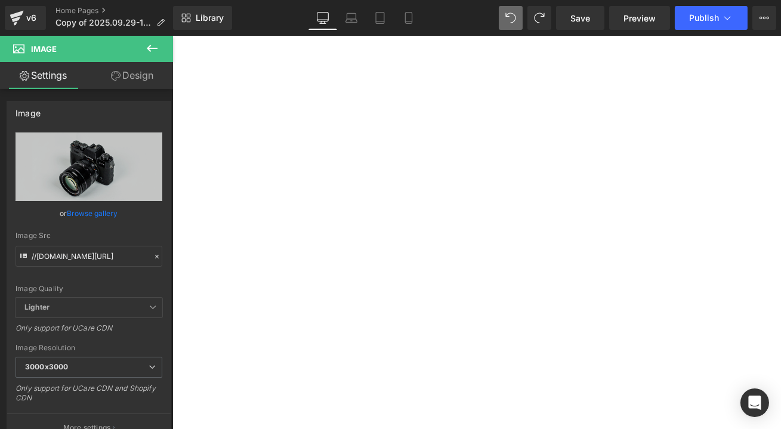
scroll to position [799, 0]
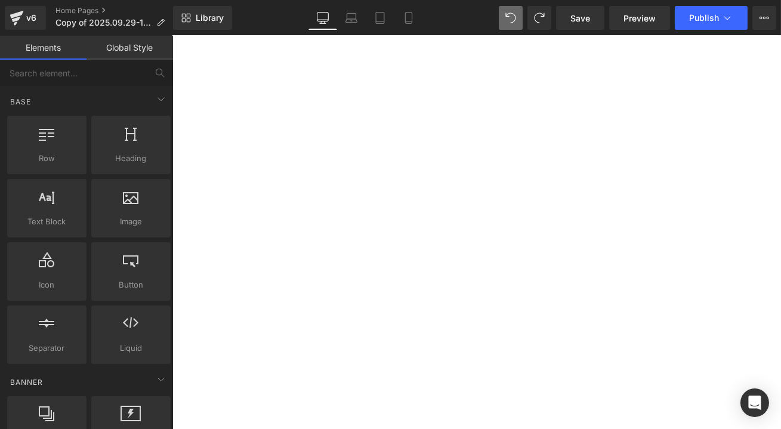
scroll to position [528, 0]
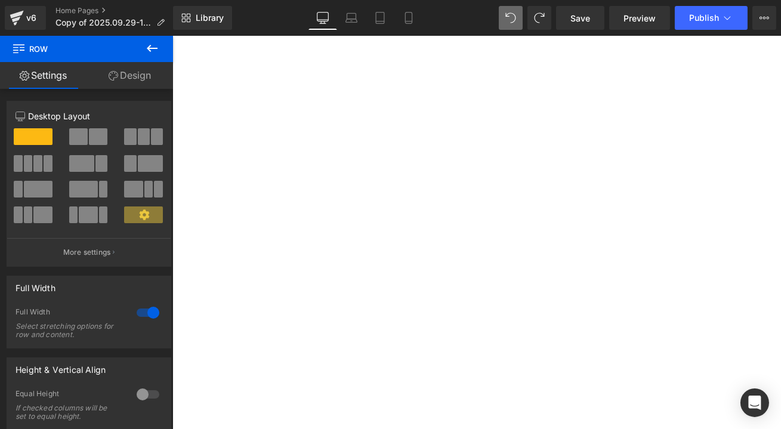
drag, startPoint x: 595, startPoint y: 305, endPoint x: 595, endPoint y: 313, distance: 7.8
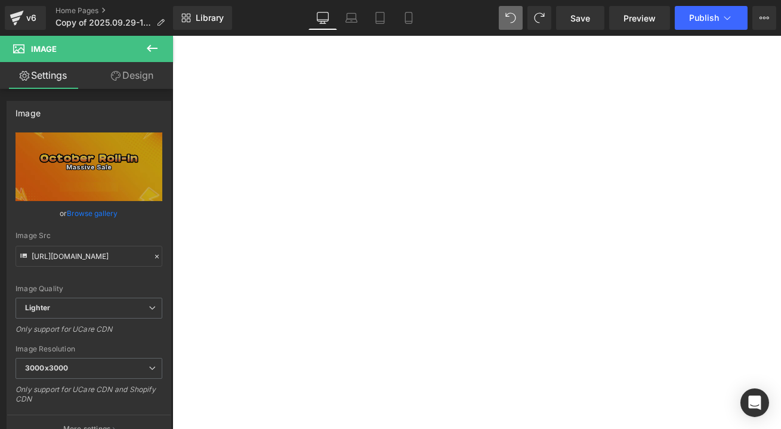
click at [132, 75] on link "Design" at bounding box center [132, 75] width 86 height 27
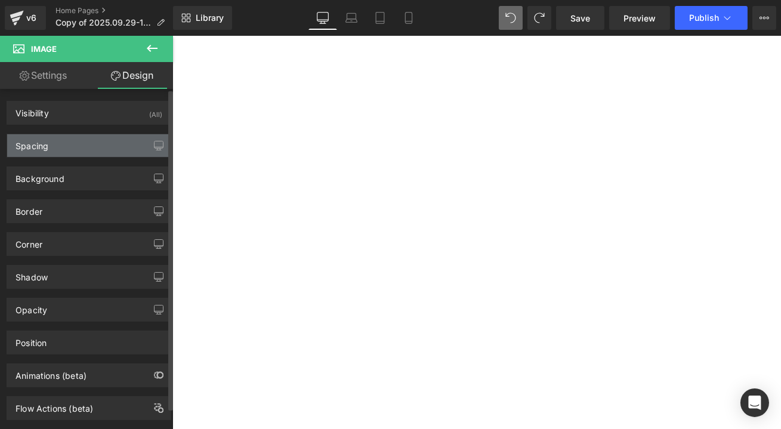
click at [72, 151] on div "Spacing" at bounding box center [88, 145] width 163 height 23
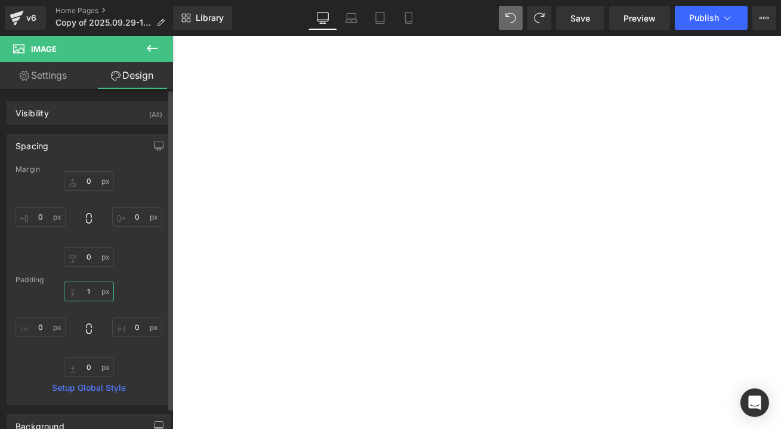
type input "10"
click at [95, 364] on input "0" at bounding box center [89, 367] width 50 height 20
type input "10"
click at [90, 287] on input "10" at bounding box center [89, 292] width 50 height 20
type input "10"
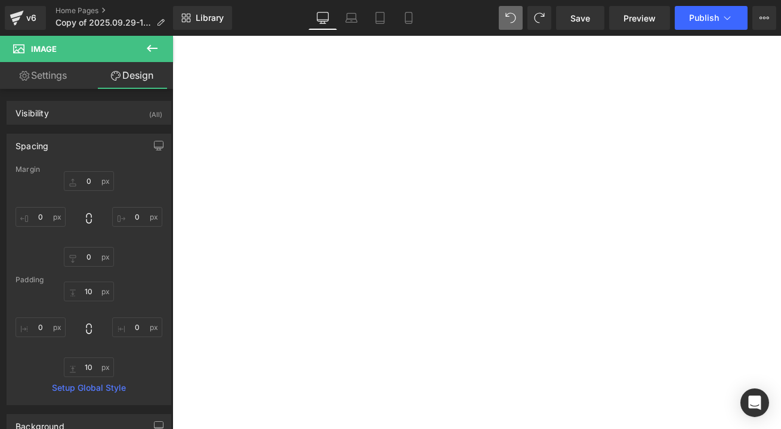
click at [52, 74] on link "Settings" at bounding box center [43, 75] width 86 height 27
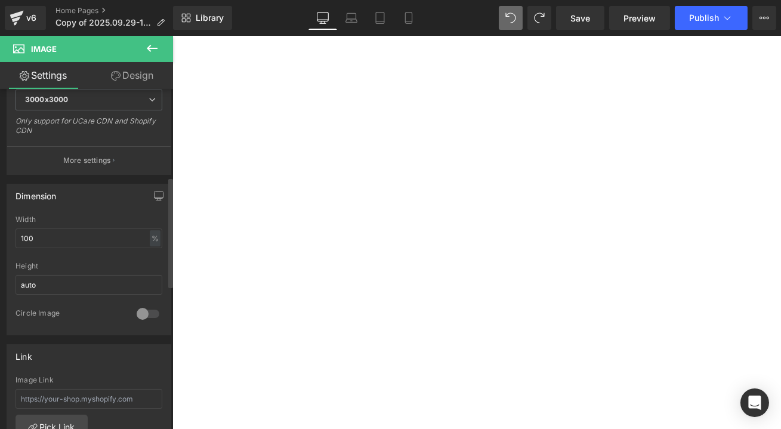
scroll to position [271, 0]
click at [52, 230] on input "100" at bounding box center [89, 236] width 147 height 20
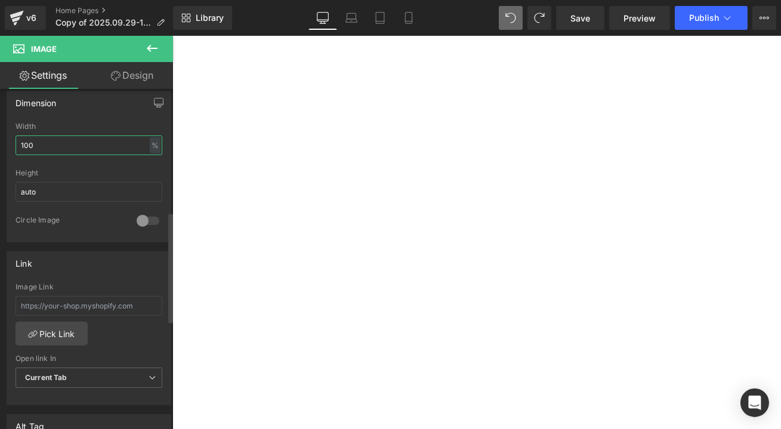
scroll to position [379, 0]
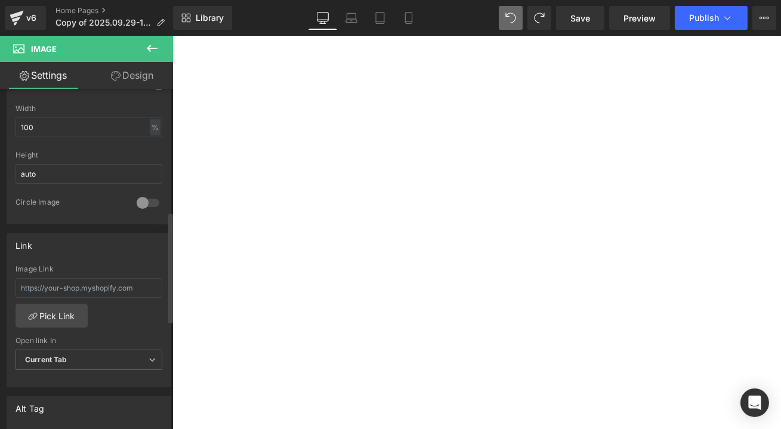
click at [140, 200] on div at bounding box center [148, 202] width 29 height 19
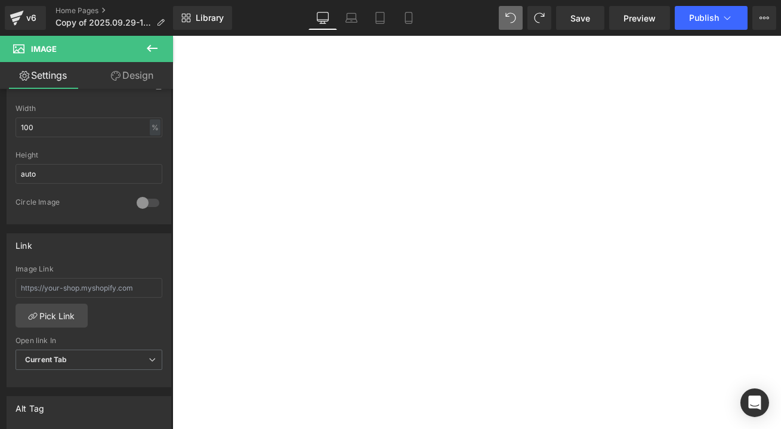
click at [150, 48] on icon at bounding box center [152, 48] width 11 height 7
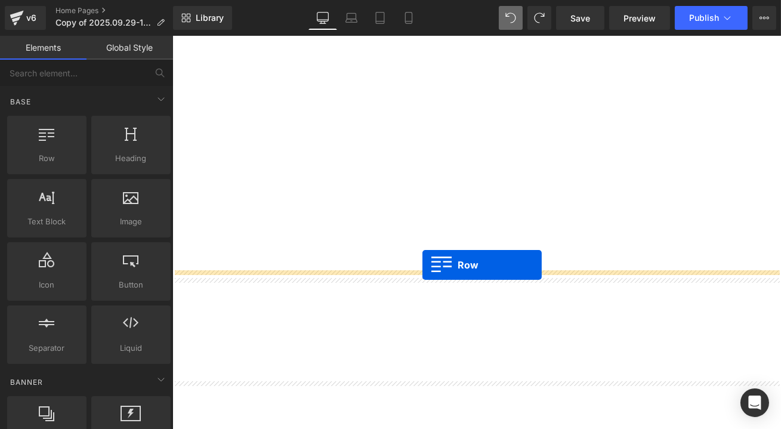
drag, startPoint x: 236, startPoint y: 191, endPoint x: 468, endPoint y: 307, distance: 259.8
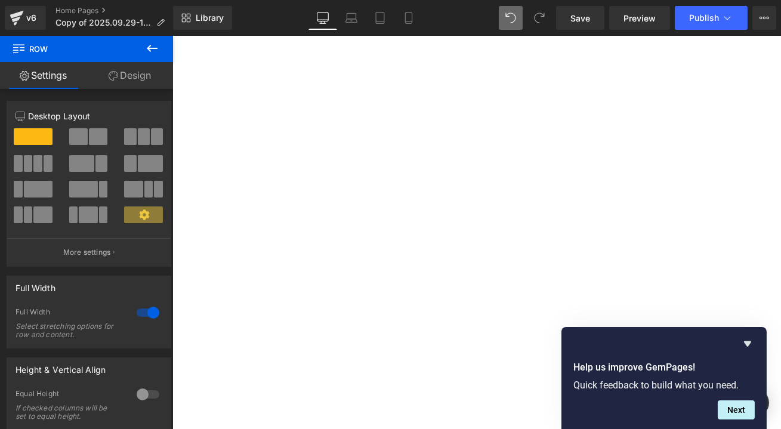
scroll to position [636, 0]
drag, startPoint x: 481, startPoint y: 259, endPoint x: 483, endPoint y: 228, distance: 31.6
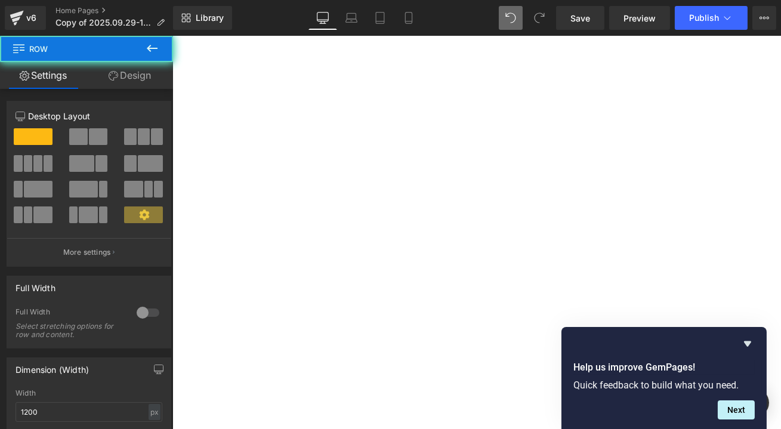
drag, startPoint x: 431, startPoint y: 246, endPoint x: 391, endPoint y: 244, distance: 40.0
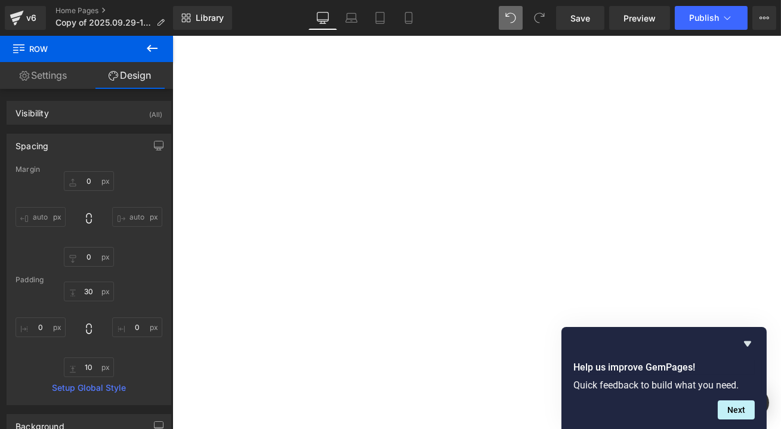
click at [172, 36] on span "Row" at bounding box center [172, 36] width 0 height 0
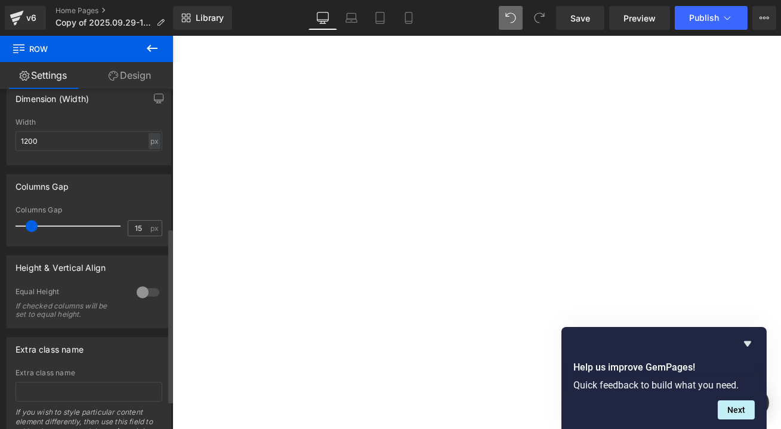
scroll to position [217, 0]
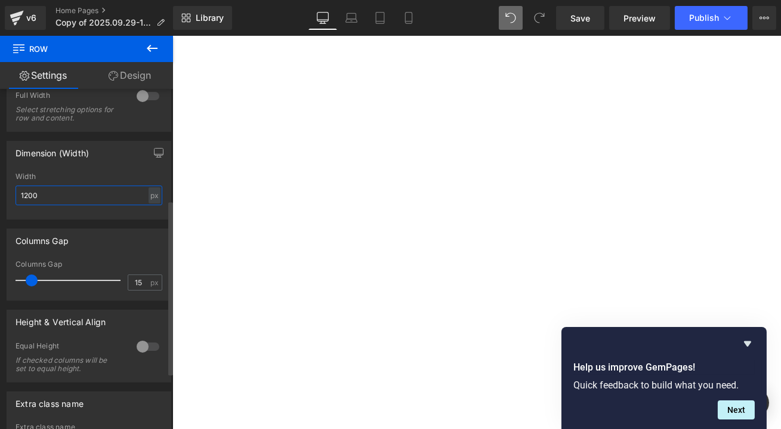
click at [48, 196] on input "1200" at bounding box center [89, 195] width 147 height 20
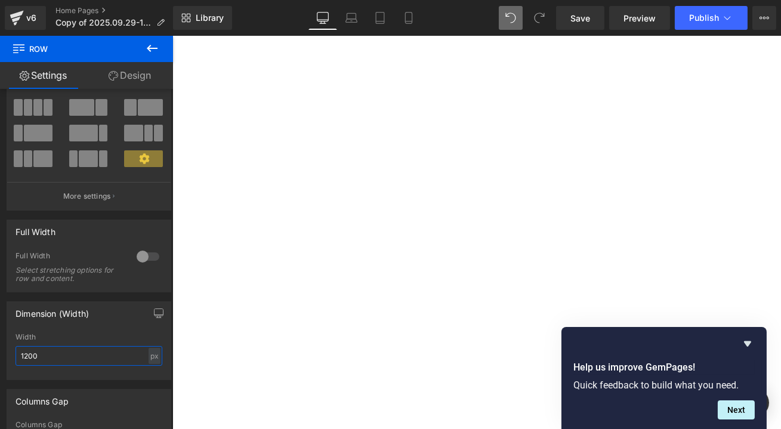
scroll to position [691, 0]
click at [154, 48] on icon at bounding box center [152, 48] width 11 height 7
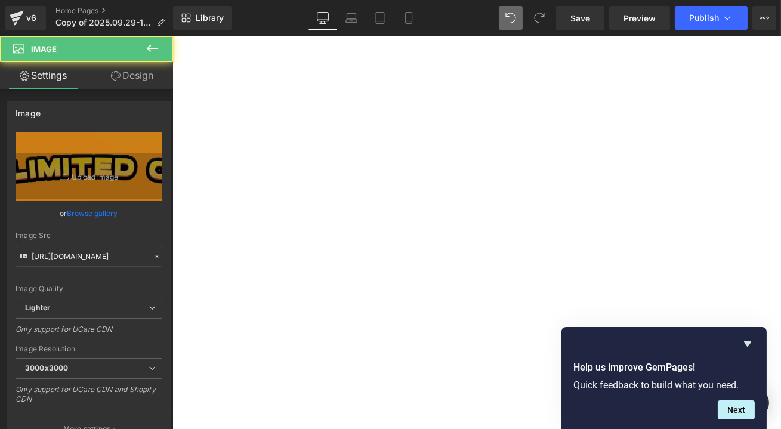
click at [172, 36] on span "Row" at bounding box center [172, 36] width 0 height 0
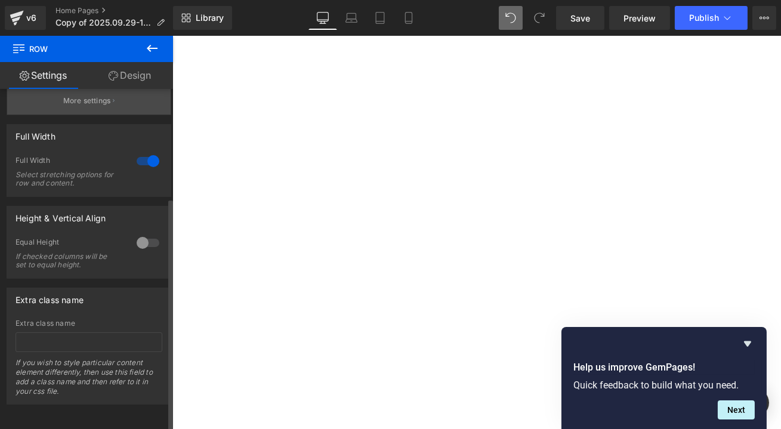
scroll to position [159, 0]
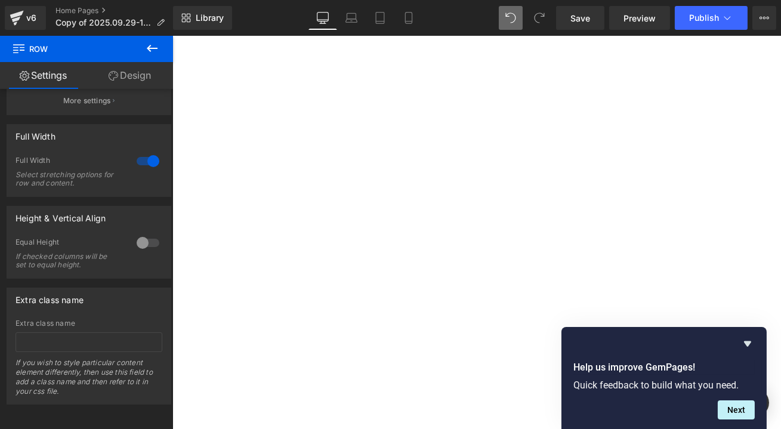
click at [137, 78] on link "Design" at bounding box center [129, 75] width 86 height 27
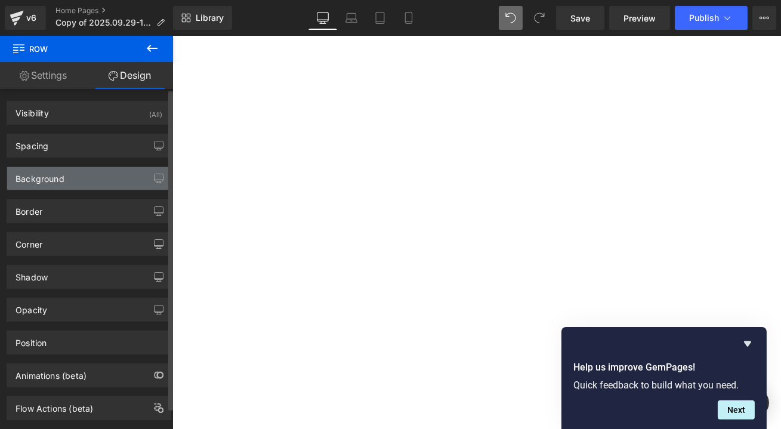
click at [55, 181] on div "Background" at bounding box center [40, 175] width 49 height 17
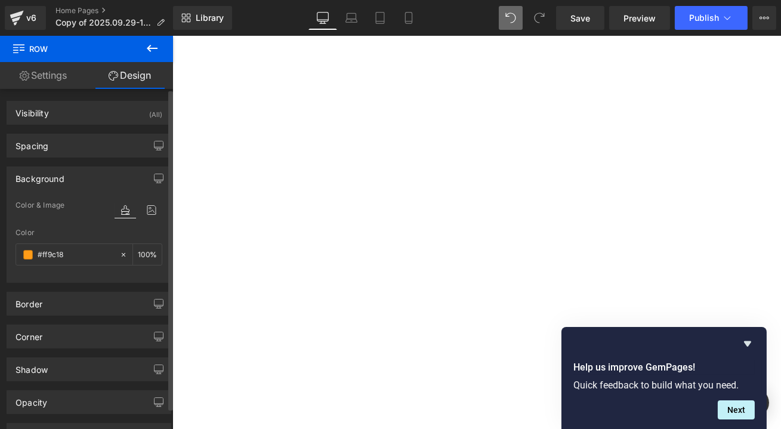
type input "#ff9c18"
click at [172, 36] on span "Row" at bounding box center [172, 36] width 0 height 0
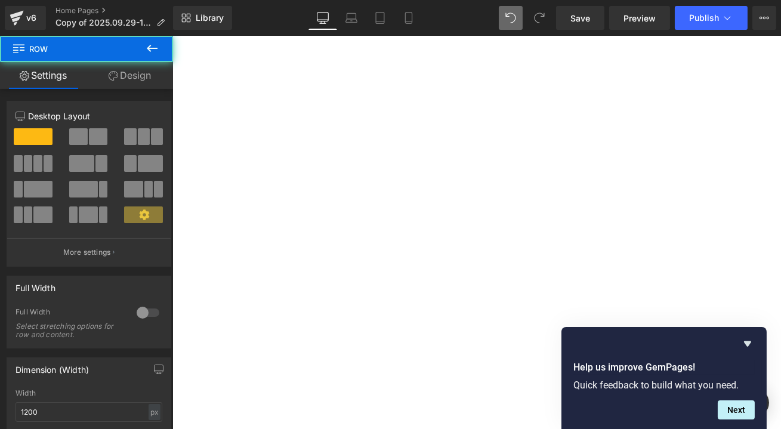
click at [131, 64] on link "Design" at bounding box center [129, 75] width 86 height 27
click at [131, 75] on link "Design" at bounding box center [129, 75] width 86 height 27
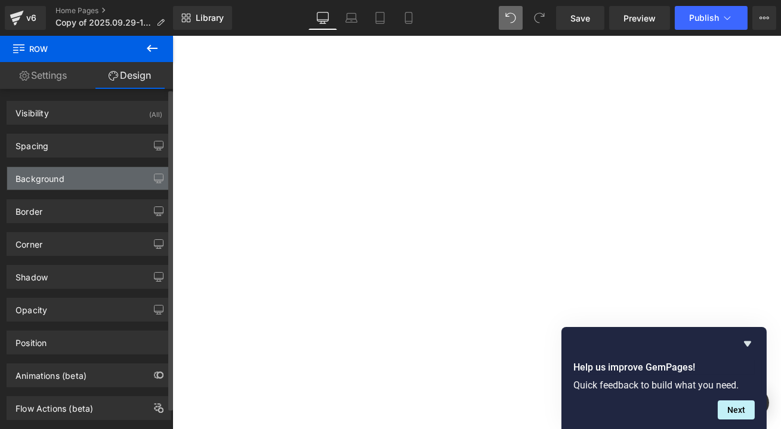
click at [49, 178] on div "Background" at bounding box center [40, 175] width 49 height 17
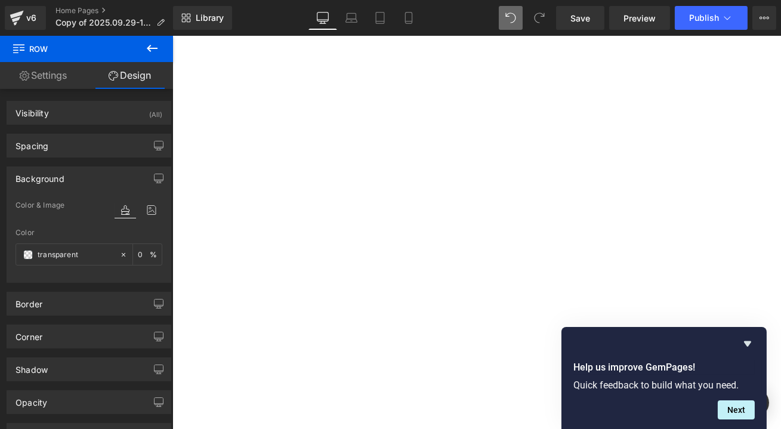
paste input "#ff9c18"
type input "#ff9c18"
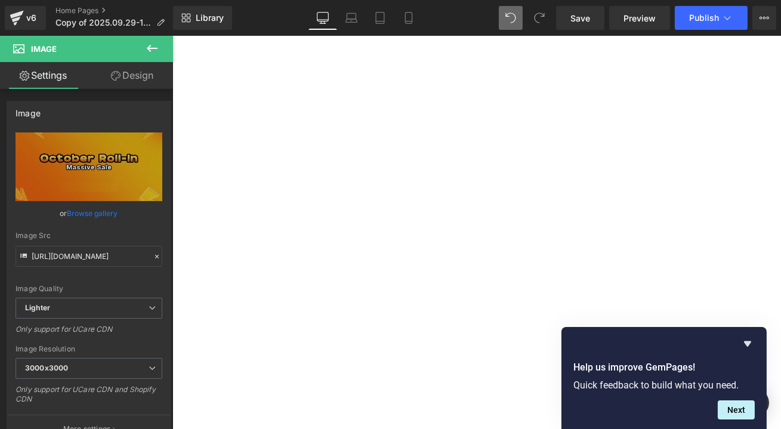
drag, startPoint x: 528, startPoint y: 184, endPoint x: 529, endPoint y: 166, distance: 17.9
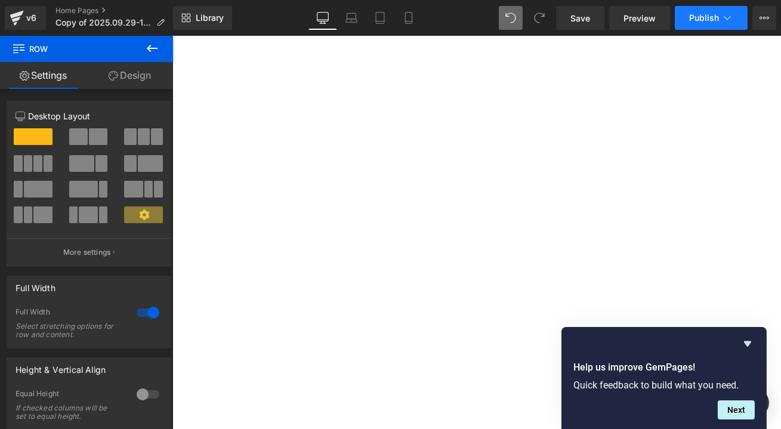
click at [718, 15] on span "Publish" at bounding box center [704, 18] width 30 height 10
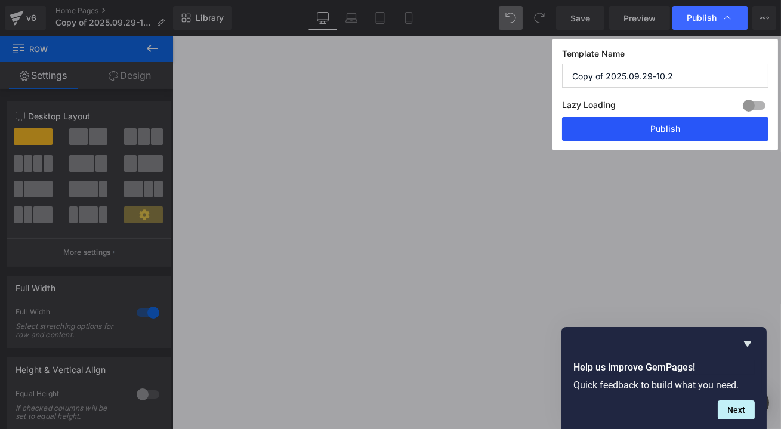
click at [706, 132] on button "Publish" at bounding box center [665, 129] width 206 height 24
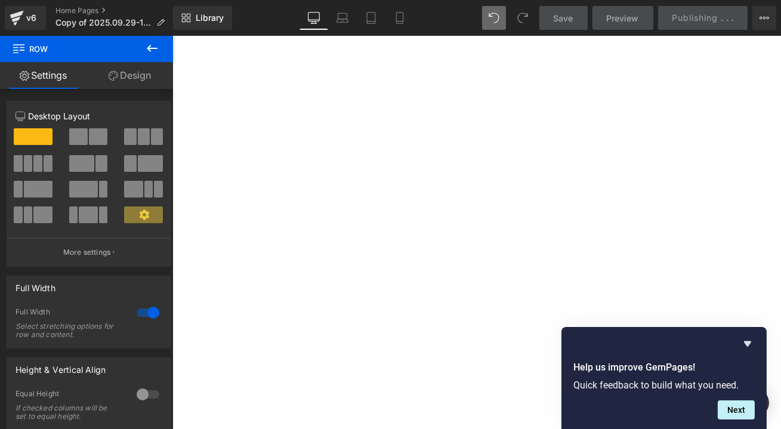
scroll to position [3890, 0]
click at [747, 341] on icon "Hide survey" at bounding box center [747, 343] width 7 height 5
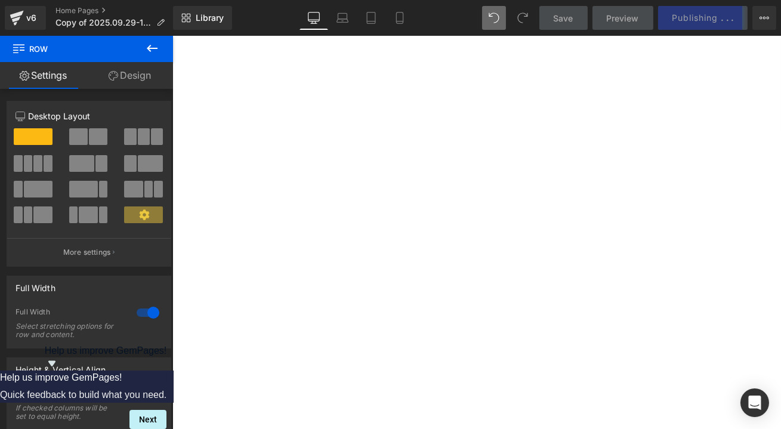
scroll to position [40, 0]
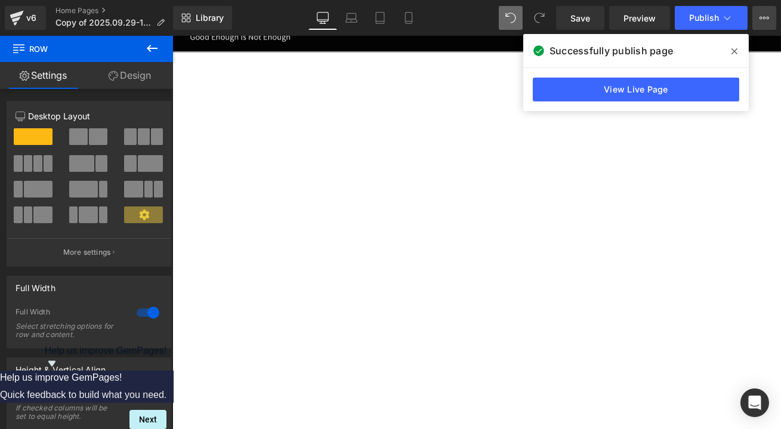
click at [757, 13] on button "View Live Page View with current Template Save Template to Library Schedule Pub…" at bounding box center [764, 18] width 24 height 24
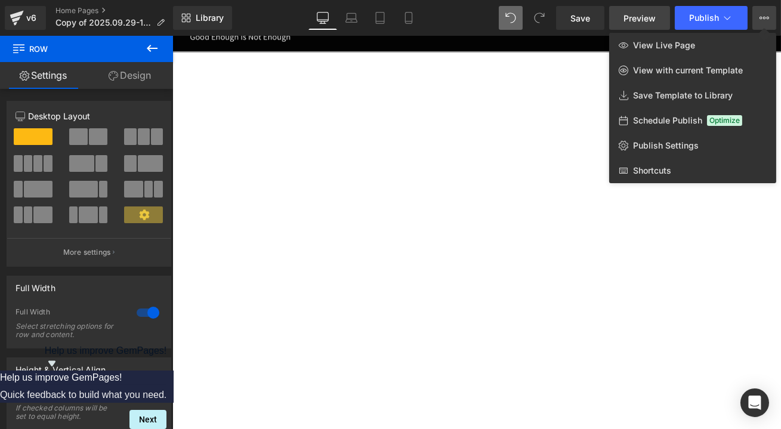
click at [641, 11] on link "Preview" at bounding box center [639, 18] width 61 height 24
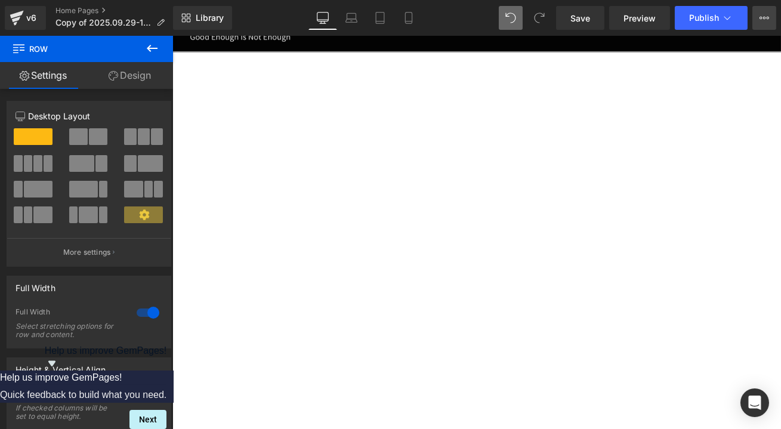
click at [759, 15] on icon at bounding box center [764, 18] width 10 height 10
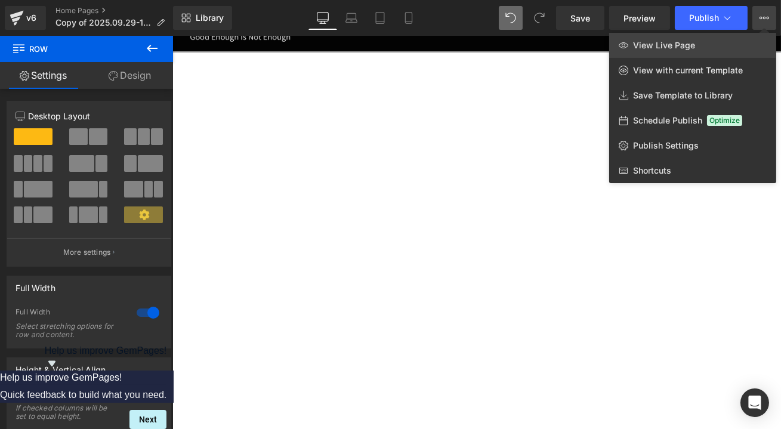
click at [683, 49] on span "View Live Page" at bounding box center [664, 45] width 62 height 11
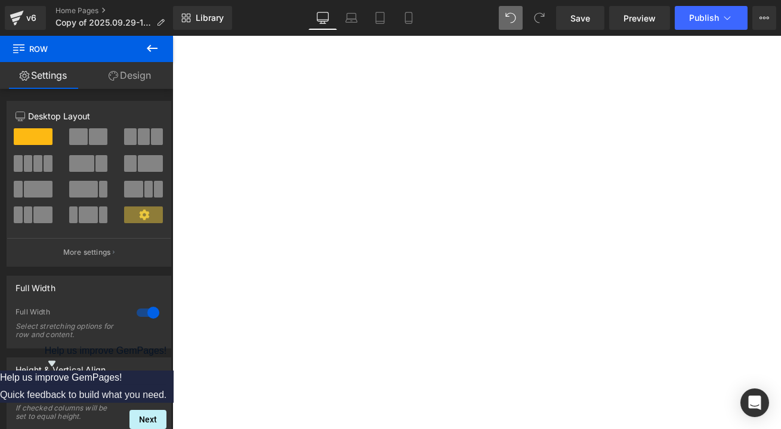
scroll to position [745, 0]
click at [690, 16] on span "Publish" at bounding box center [704, 18] width 30 height 10
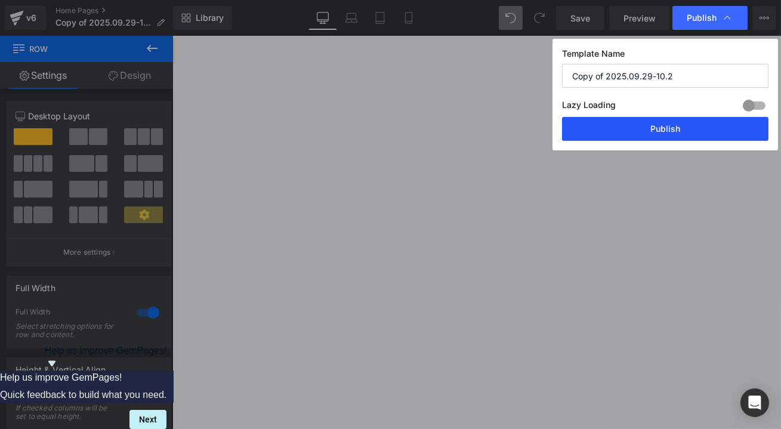
click at [716, 124] on button "Publish" at bounding box center [665, 129] width 206 height 24
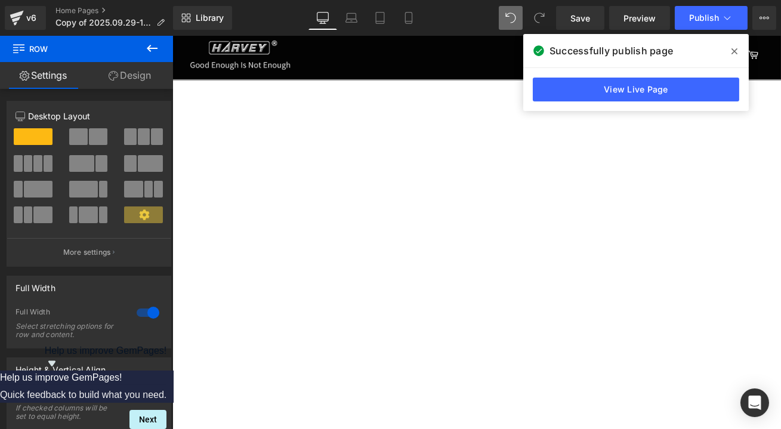
scroll to position [0, 0]
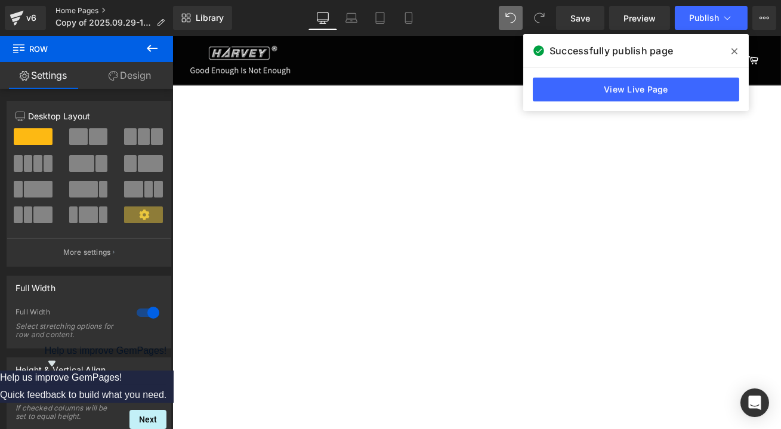
click at [88, 8] on link "Home Pages" at bounding box center [114, 11] width 119 height 10
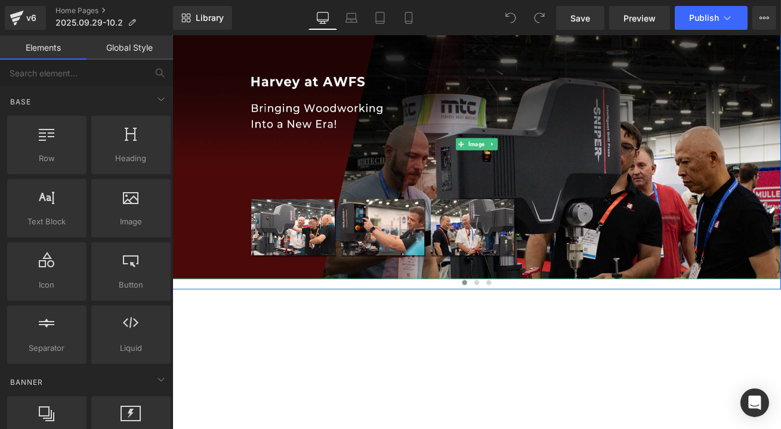
scroll to position [542, 0]
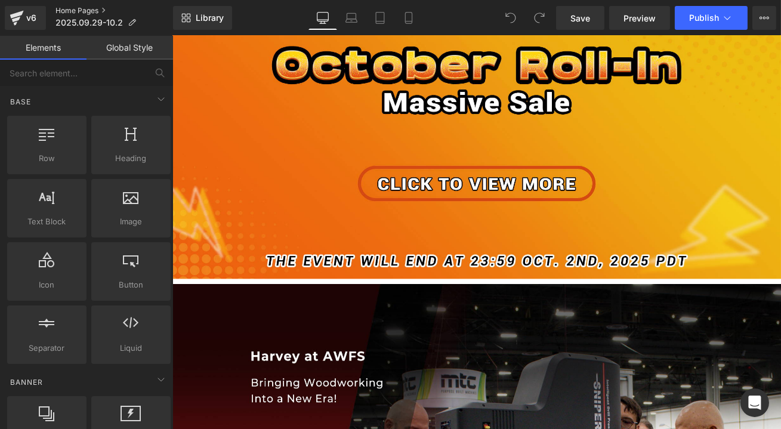
click at [76, 12] on link "Home Pages" at bounding box center [113, 11] width 117 height 10
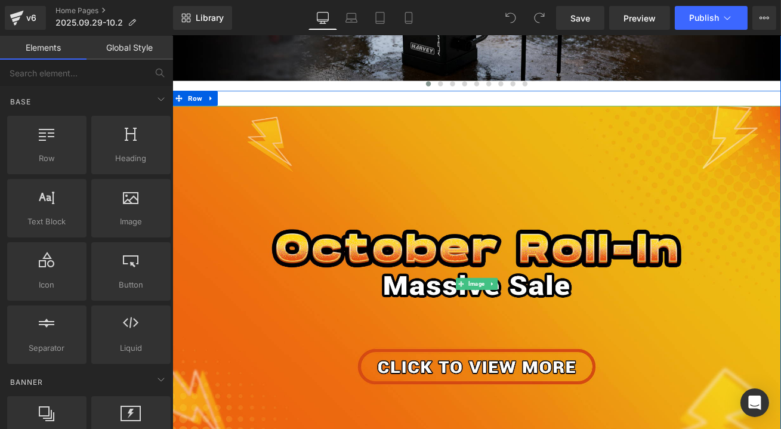
scroll to position [137, 0]
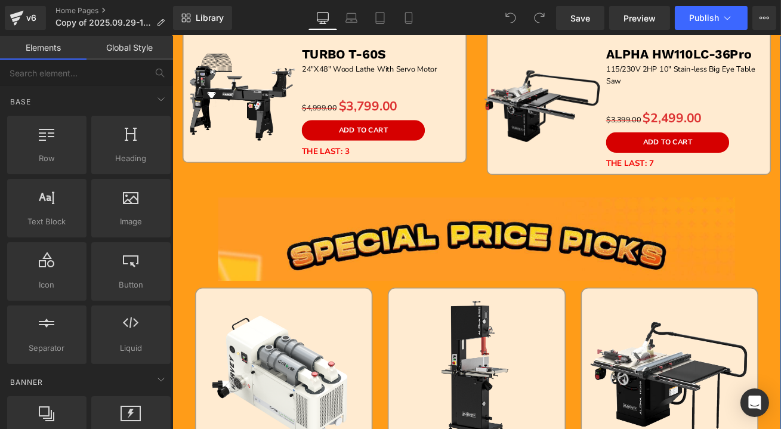
scroll to position [867, 0]
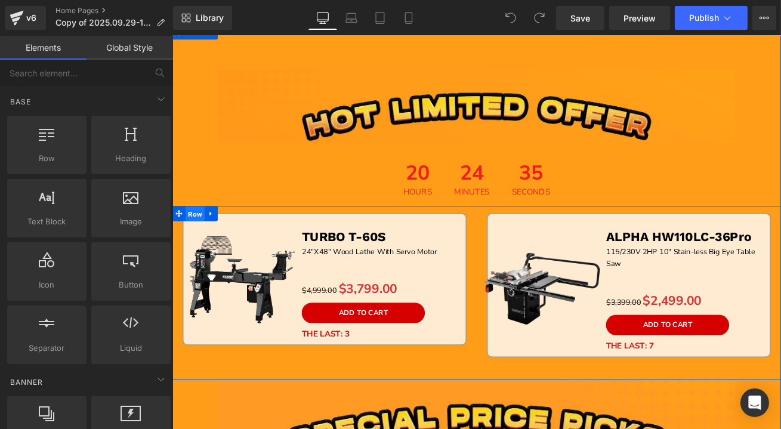
click at [198, 245] on span "Row" at bounding box center [198, 248] width 23 height 18
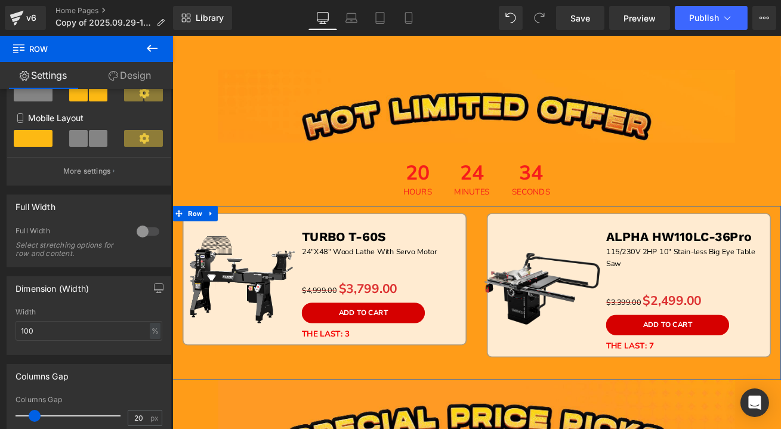
scroll to position [217, 0]
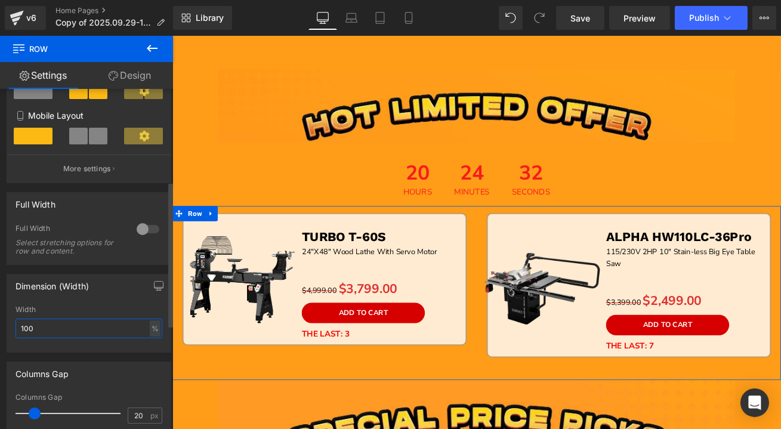
drag, startPoint x: 47, startPoint y: 329, endPoint x: 0, endPoint y: 325, distance: 47.3
click at [0, 325] on div "Dimension (Width) 100% Width 100 % % px" at bounding box center [89, 309] width 178 height 88
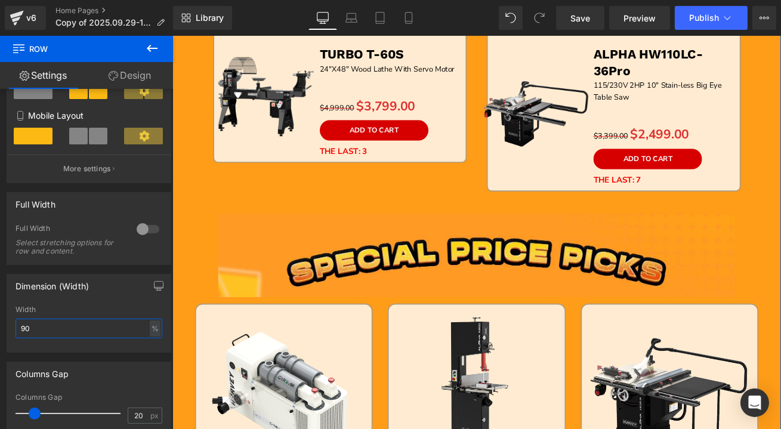
scroll to position [867, 0]
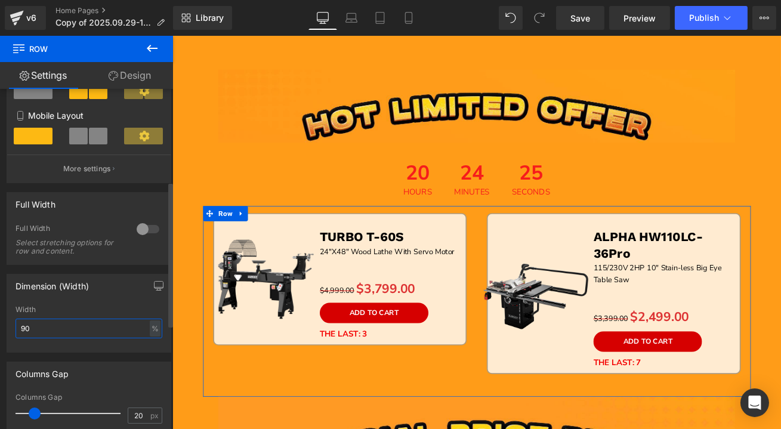
drag, startPoint x: 32, startPoint y: 331, endPoint x: 6, endPoint y: 331, distance: 25.6
click at [6, 331] on div "Dimension (Width) 100% Width 90 % % px" at bounding box center [89, 309] width 178 height 88
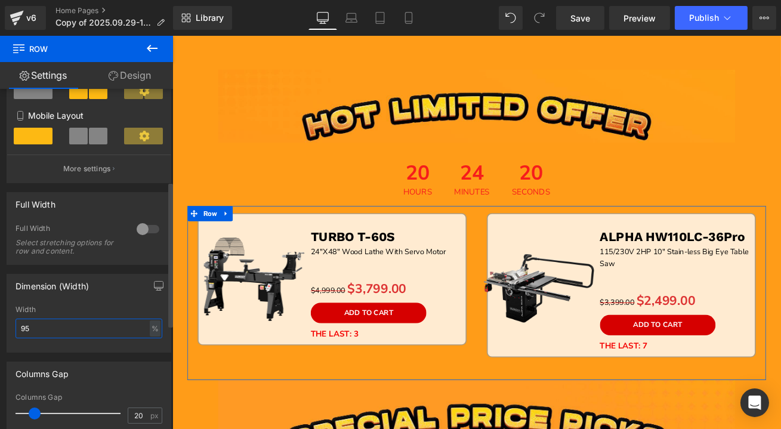
drag, startPoint x: 28, startPoint y: 327, endPoint x: 16, endPoint y: 327, distance: 11.9
click at [16, 327] on input "95" at bounding box center [89, 328] width 147 height 20
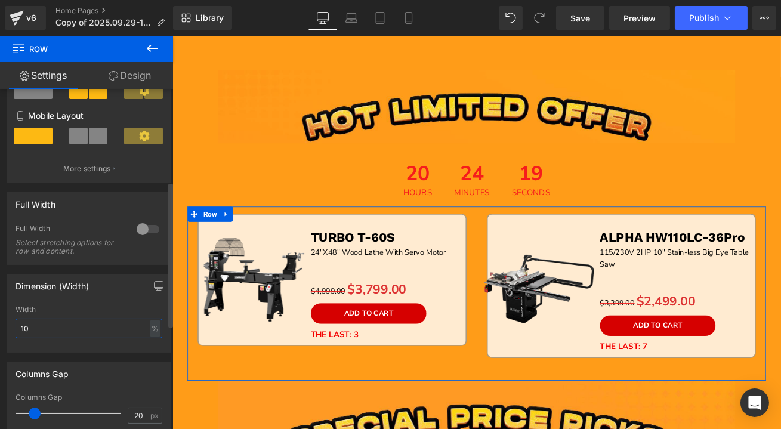
type input "100"
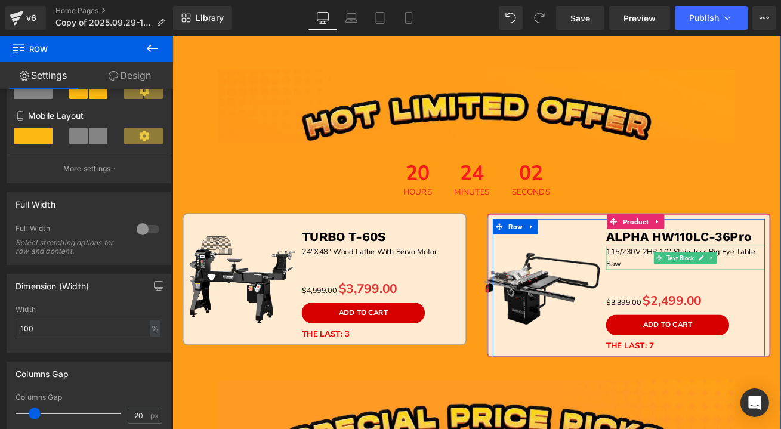
click at [706, 291] on p "115/230V 2HP 10" Stain-less Big Eye Table Saw" at bounding box center [780, 299] width 188 height 29
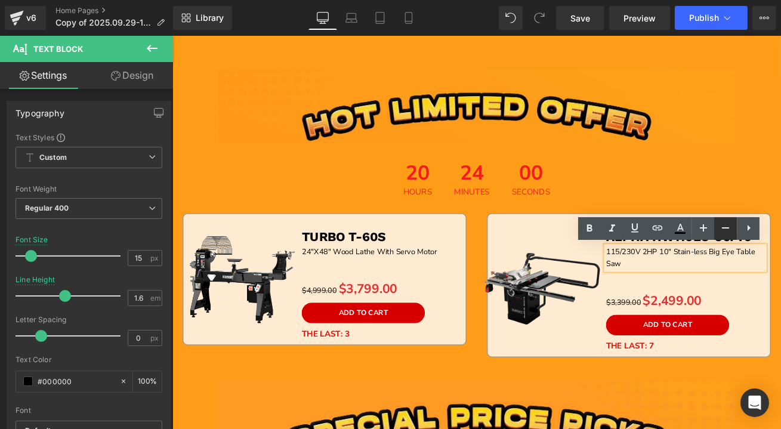
click at [723, 228] on icon at bounding box center [725, 227] width 7 height 1
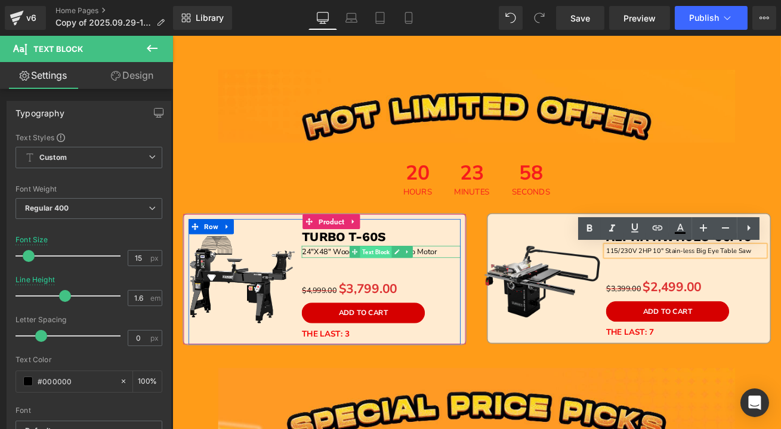
click at [406, 293] on span "Text Block" at bounding box center [413, 292] width 38 height 14
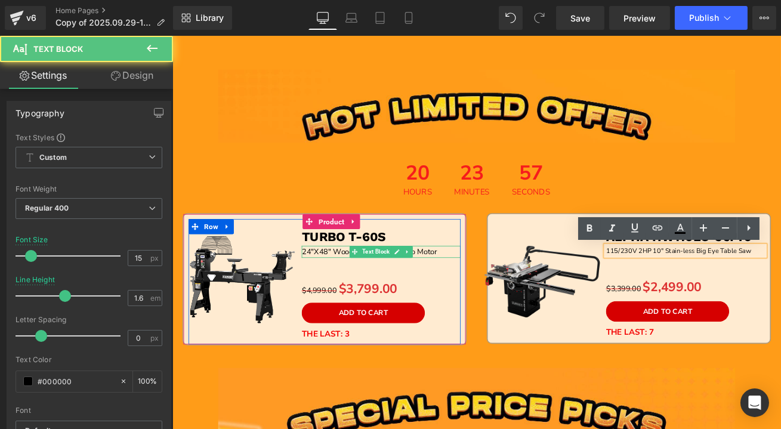
click at [474, 288] on p "24"X48" Wood Lathe With Servo Motor" at bounding box center [419, 292] width 188 height 14
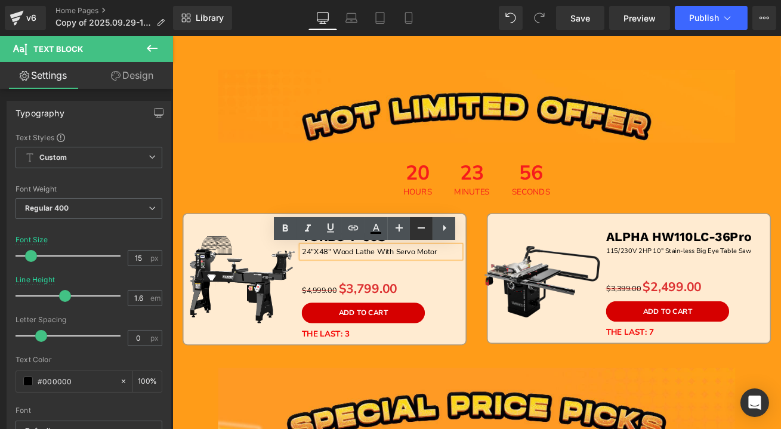
click at [422, 225] on icon at bounding box center [421, 228] width 14 height 14
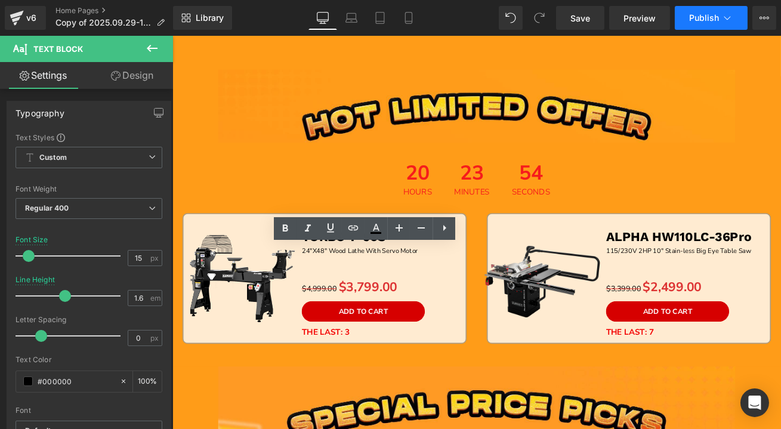
click at [710, 13] on span "Publish" at bounding box center [704, 18] width 30 height 10
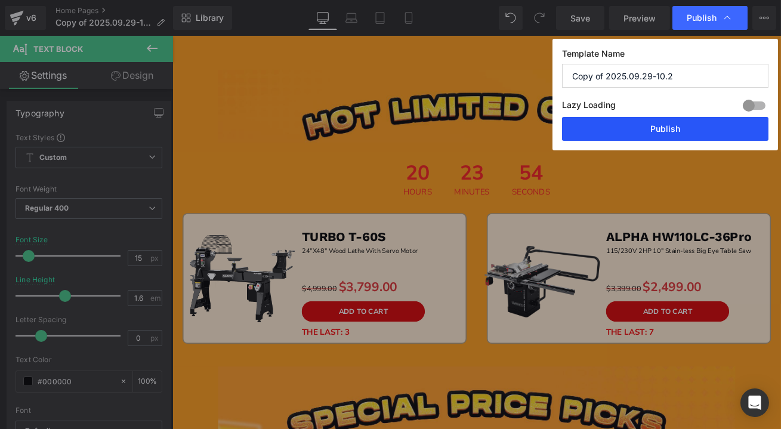
click at [708, 127] on button "Publish" at bounding box center [665, 129] width 206 height 24
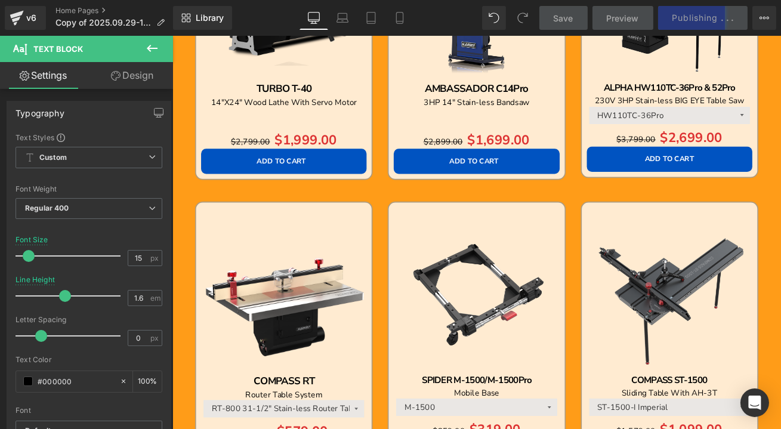
scroll to position [1789, 0]
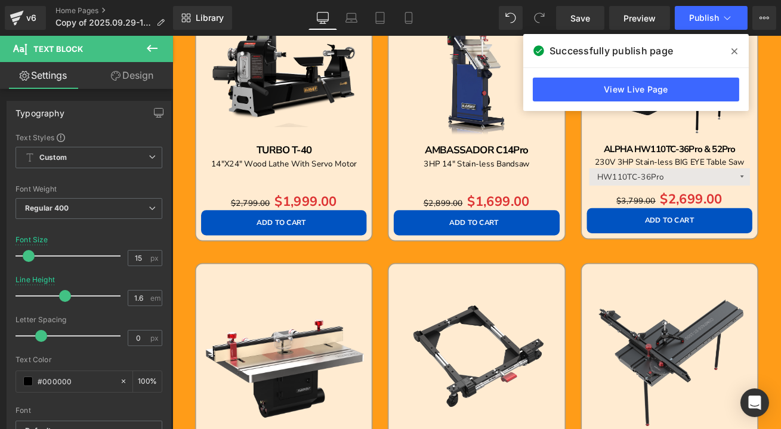
drag, startPoint x: 732, startPoint y: 51, endPoint x: 682, endPoint y: 21, distance: 58.5
click at [732, 51] on icon at bounding box center [734, 52] width 6 height 10
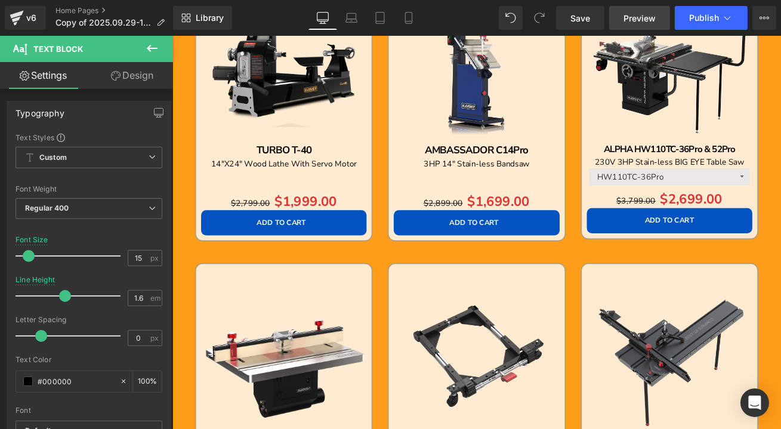
click at [641, 14] on span "Preview" at bounding box center [639, 18] width 32 height 13
click at [759, 14] on button "View Live Page View with current Template Save Template to Library Schedule Pub…" at bounding box center [764, 18] width 24 height 24
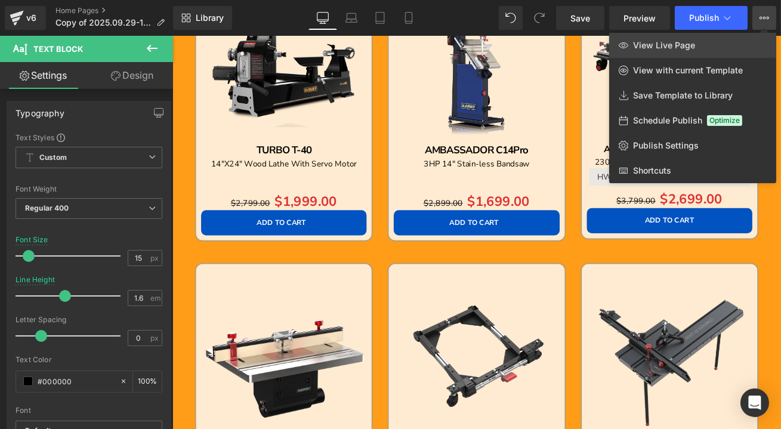
click at [667, 48] on span "View Live Page" at bounding box center [664, 45] width 62 height 11
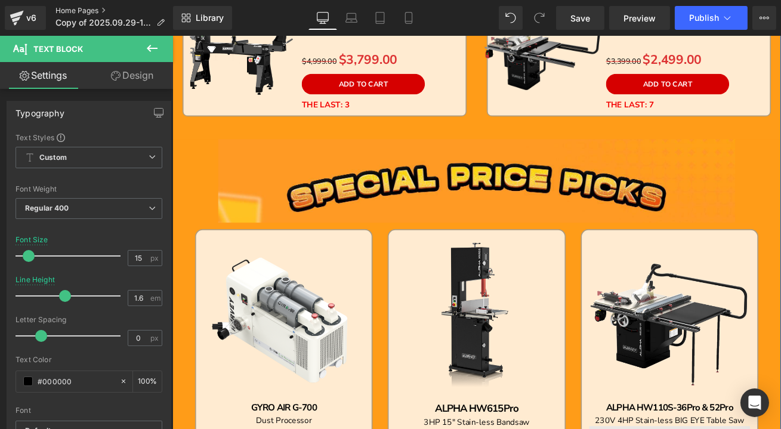
scroll to position [921, 0]
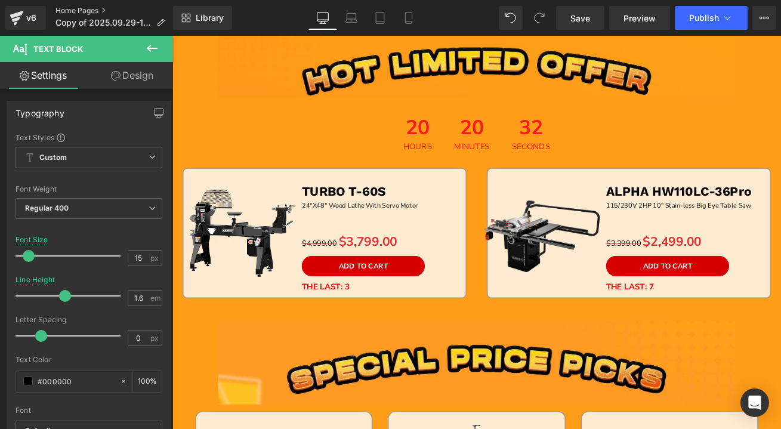
click at [80, 8] on link "Home Pages" at bounding box center [114, 11] width 119 height 10
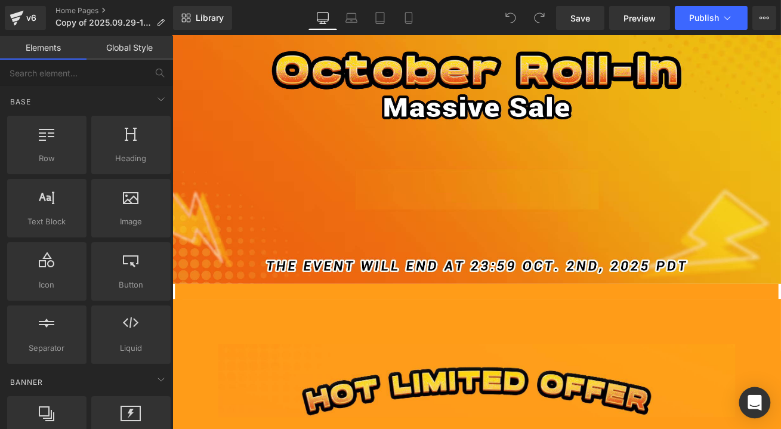
click at [751, 400] on icon "Open Intercom Messenger" at bounding box center [754, 403] width 14 height 16
